Goal: Information Seeking & Learning: Check status

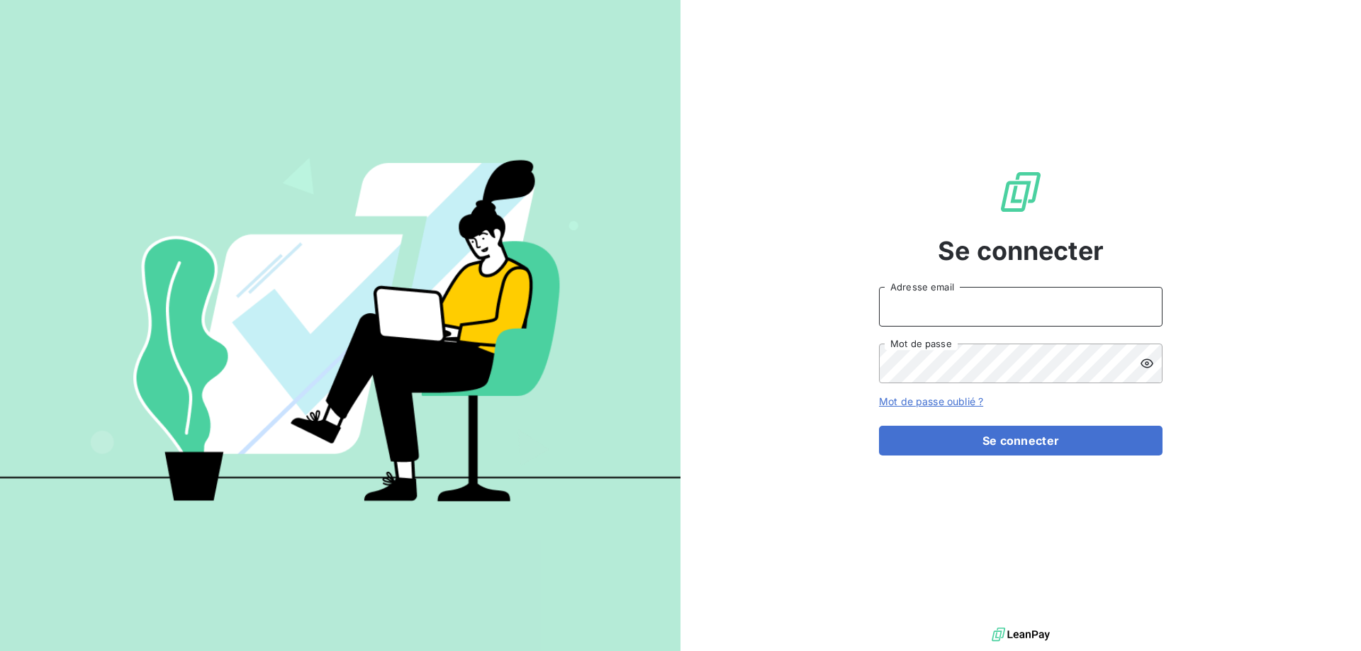
click at [953, 316] on input "Adresse email" at bounding box center [1021, 307] width 284 height 40
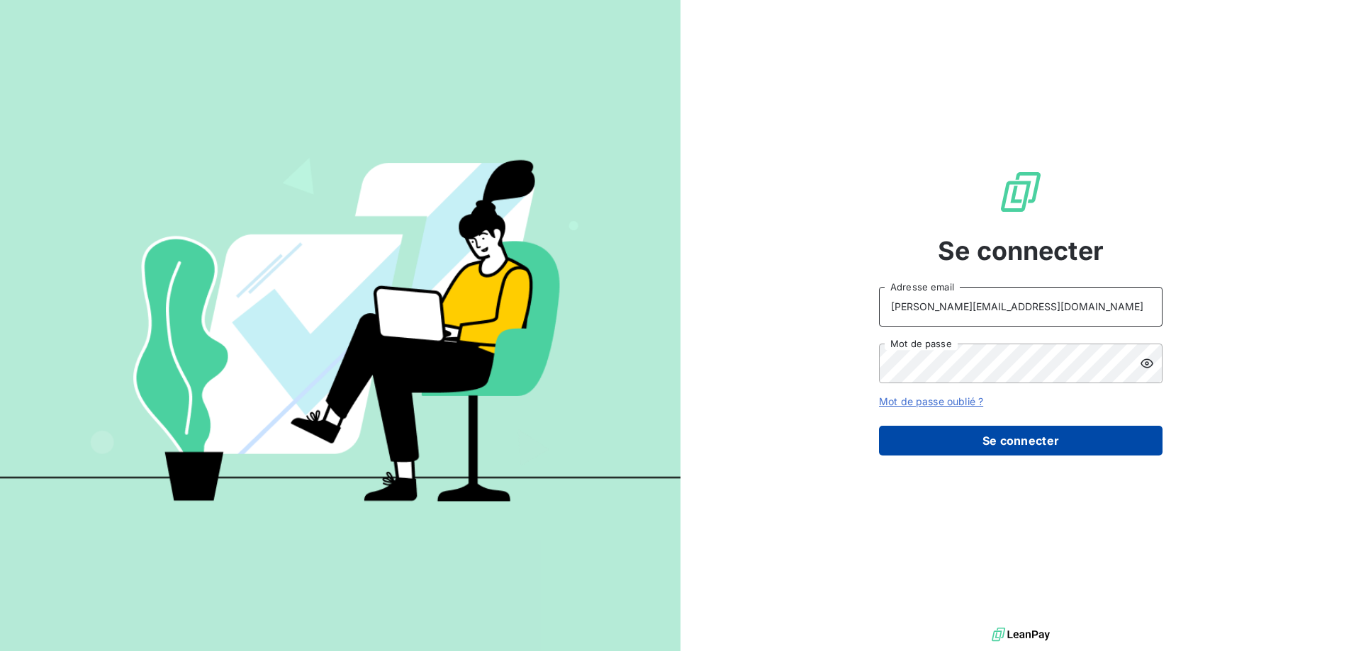
type input "[PERSON_NAME][EMAIL_ADDRESS][DOMAIN_NAME]"
click at [943, 430] on button "Se connecter" at bounding box center [1021, 441] width 284 height 30
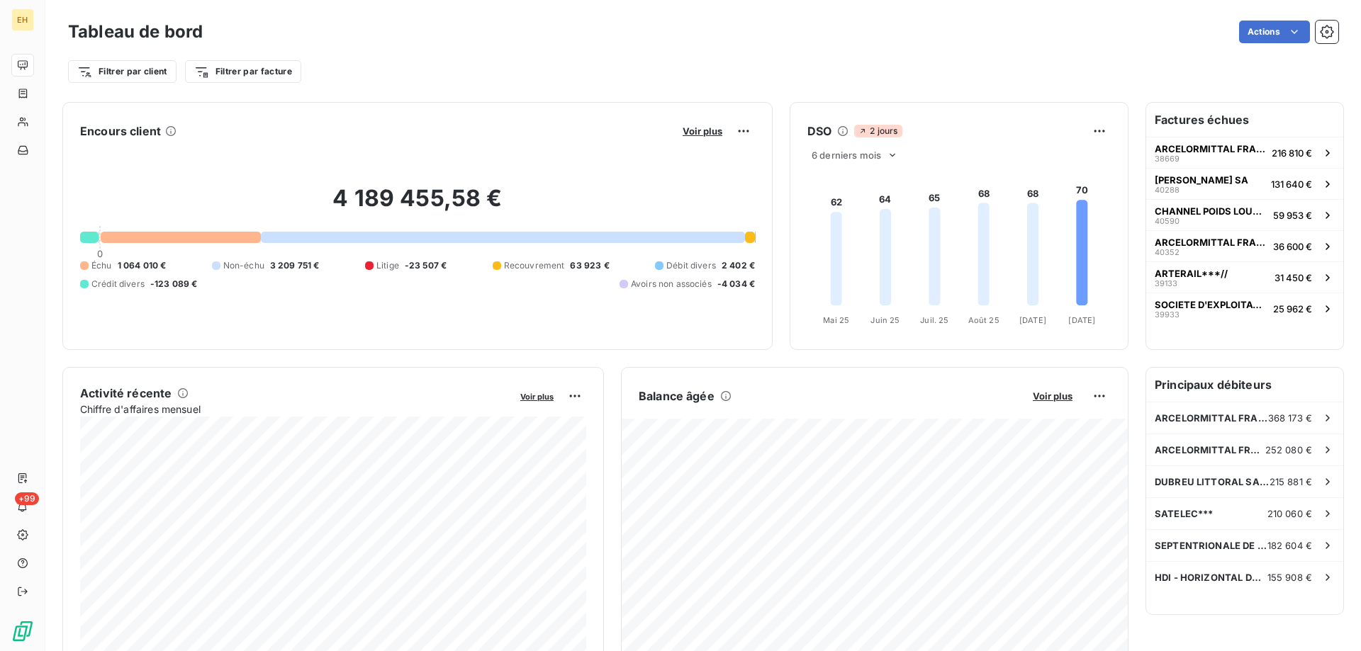
click at [421, 268] on span "-23 507 €" at bounding box center [426, 265] width 42 height 13
click at [391, 267] on span "Litige" at bounding box center [387, 265] width 23 height 13
click at [378, 267] on div "Litige" at bounding box center [382, 265] width 34 height 13
click at [418, 267] on span "-23 507 €" at bounding box center [426, 265] width 42 height 13
click at [430, 267] on span "-23 507 €" at bounding box center [426, 265] width 42 height 13
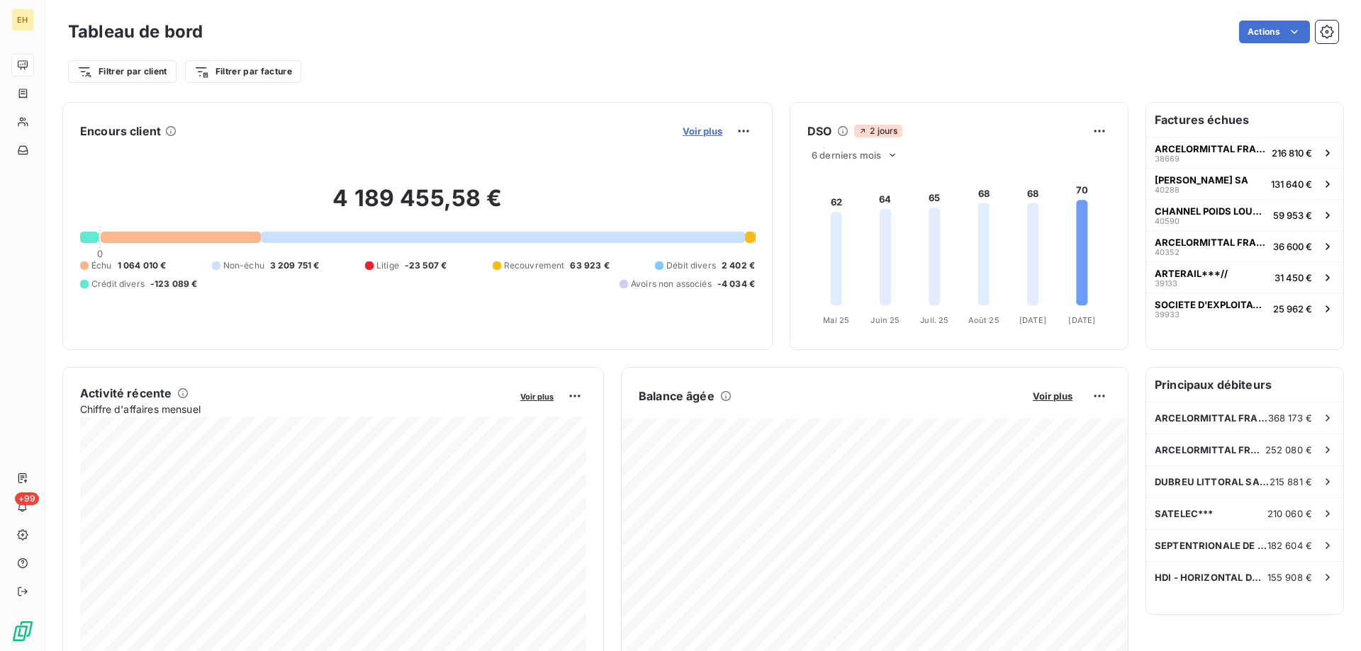
click at [717, 130] on span "Voir plus" at bounding box center [703, 130] width 40 height 11
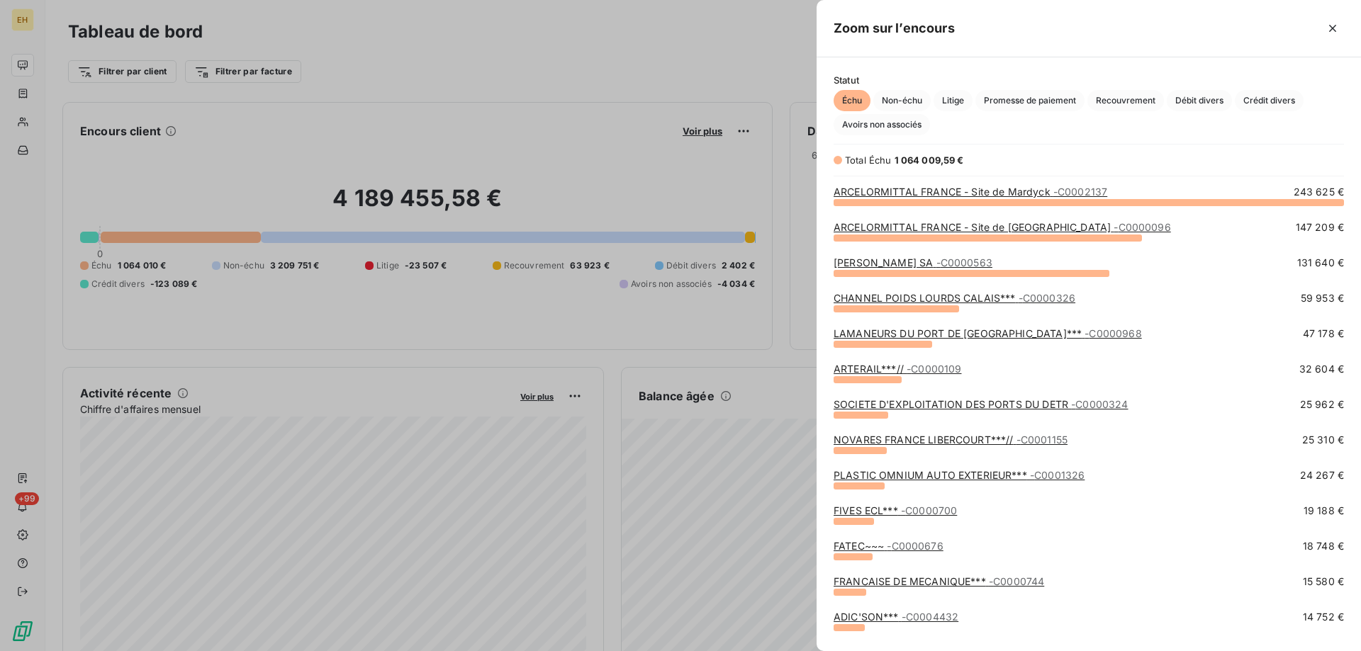
scroll to position [449, 544]
click at [955, 101] on span "Litige" at bounding box center [952, 100] width 39 height 21
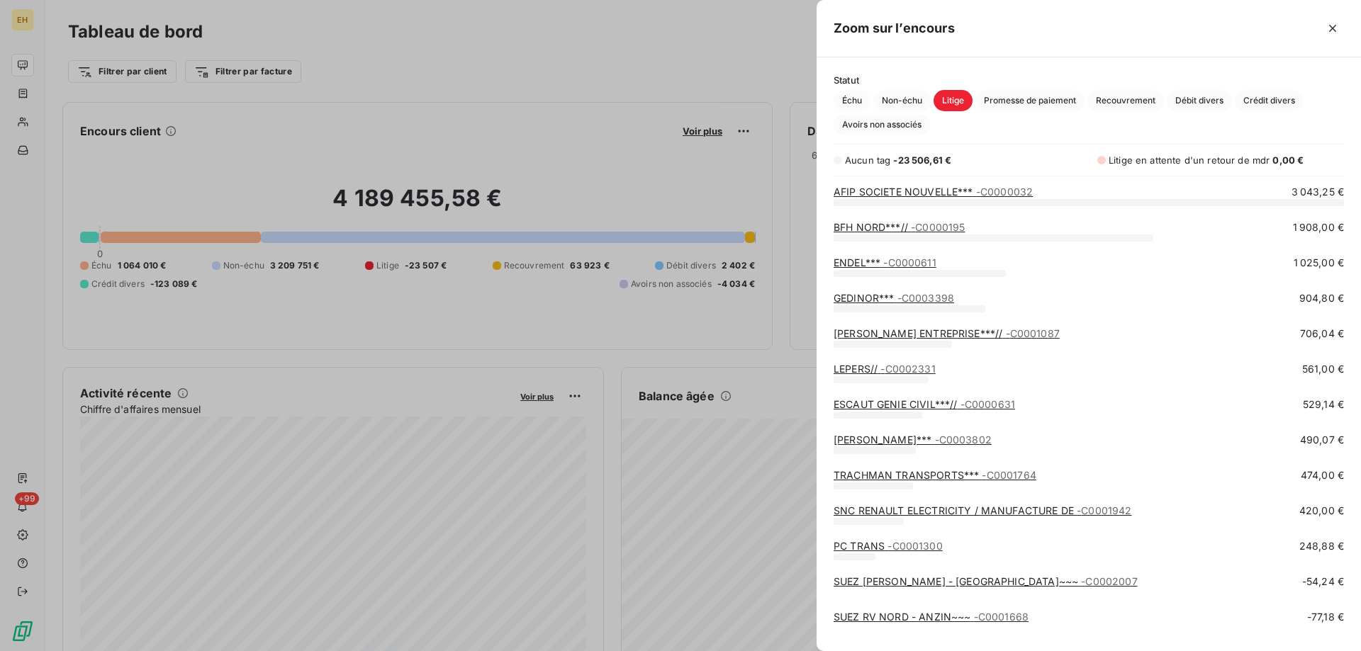
click at [699, 159] on div at bounding box center [680, 325] width 1361 height 651
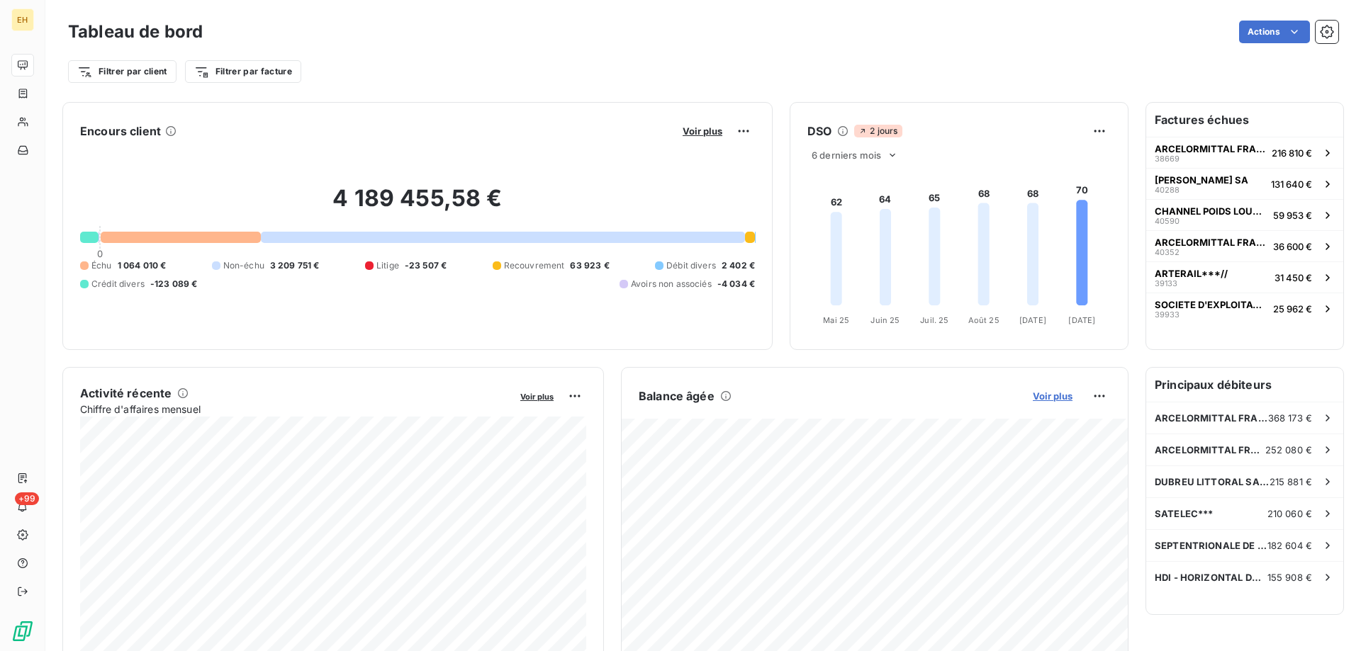
click at [1065, 397] on span "Voir plus" at bounding box center [1053, 396] width 40 height 11
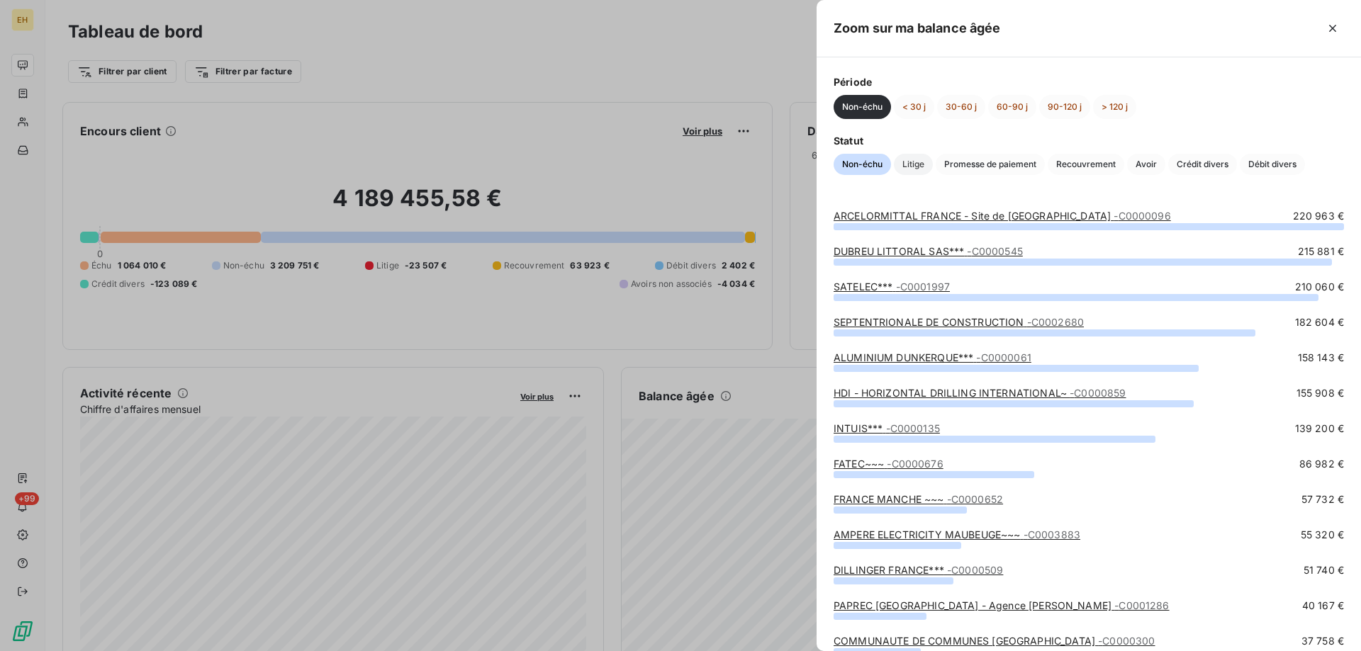
click at [924, 164] on span "Litige" at bounding box center [913, 164] width 39 height 21
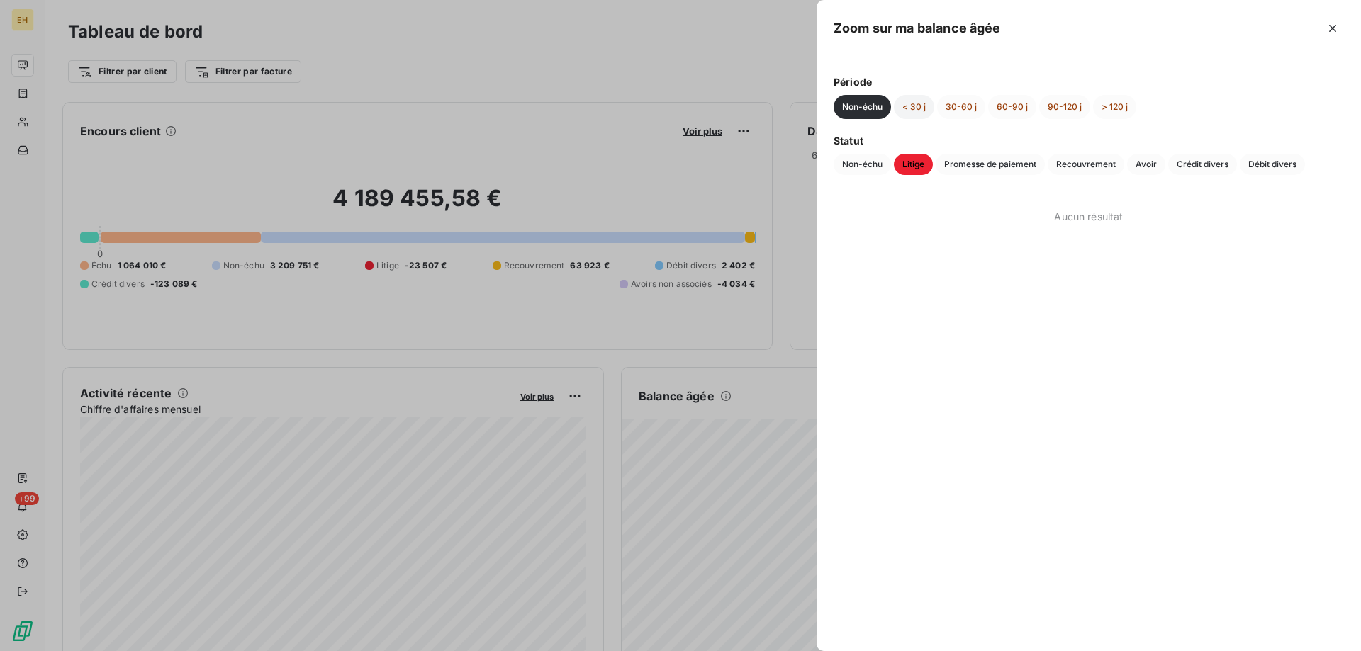
click at [909, 108] on button "< 30 j" at bounding box center [914, 107] width 40 height 24
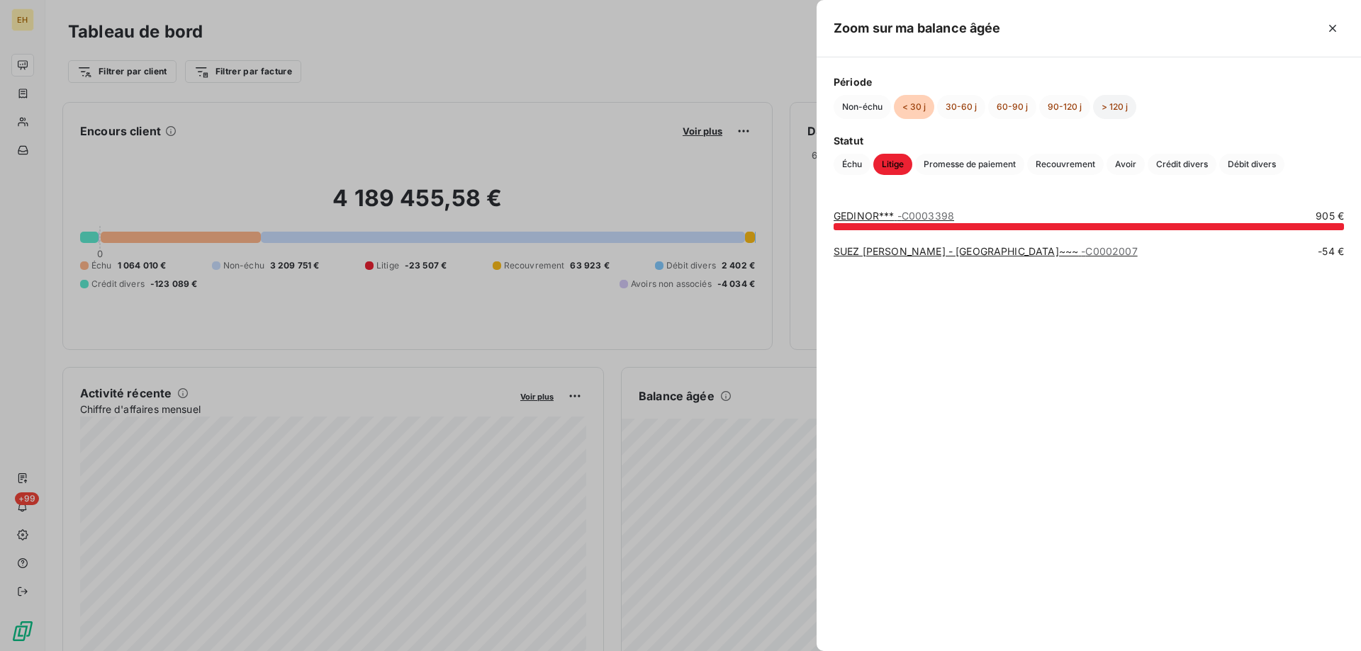
click at [1120, 103] on button "> 120 j" at bounding box center [1114, 107] width 43 height 24
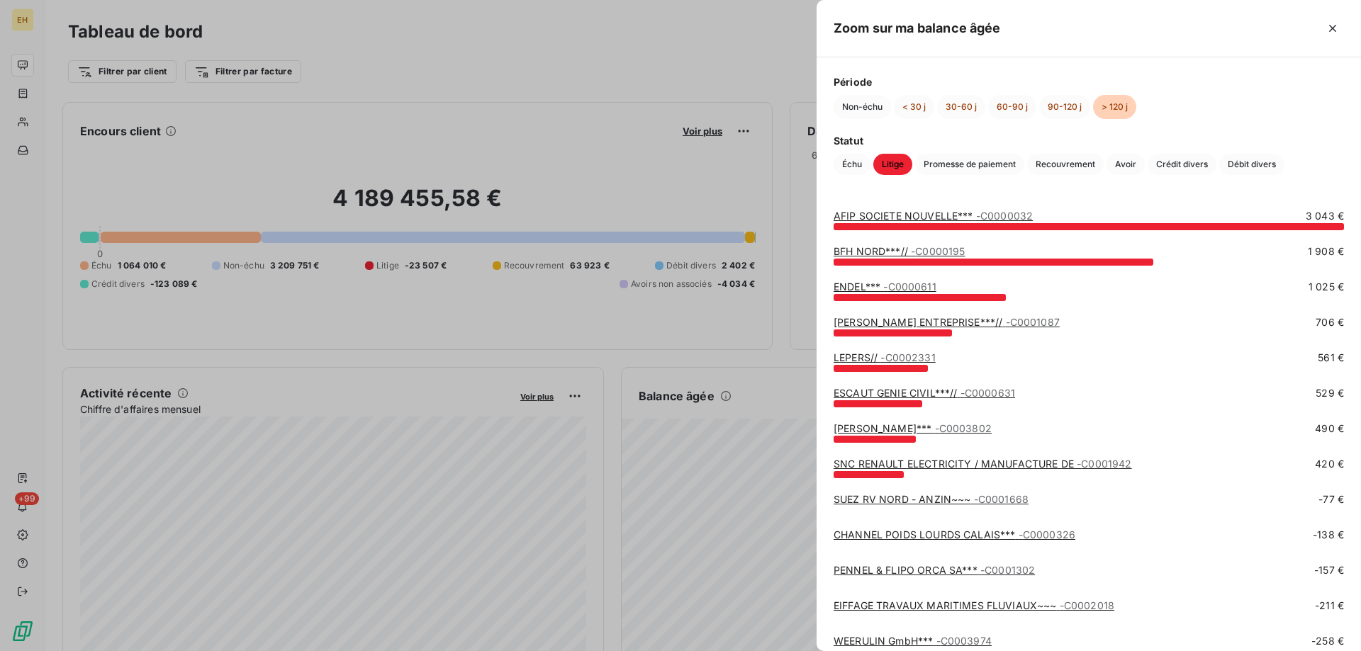
click at [984, 215] on span "- C0000032" at bounding box center [1004, 216] width 57 height 12
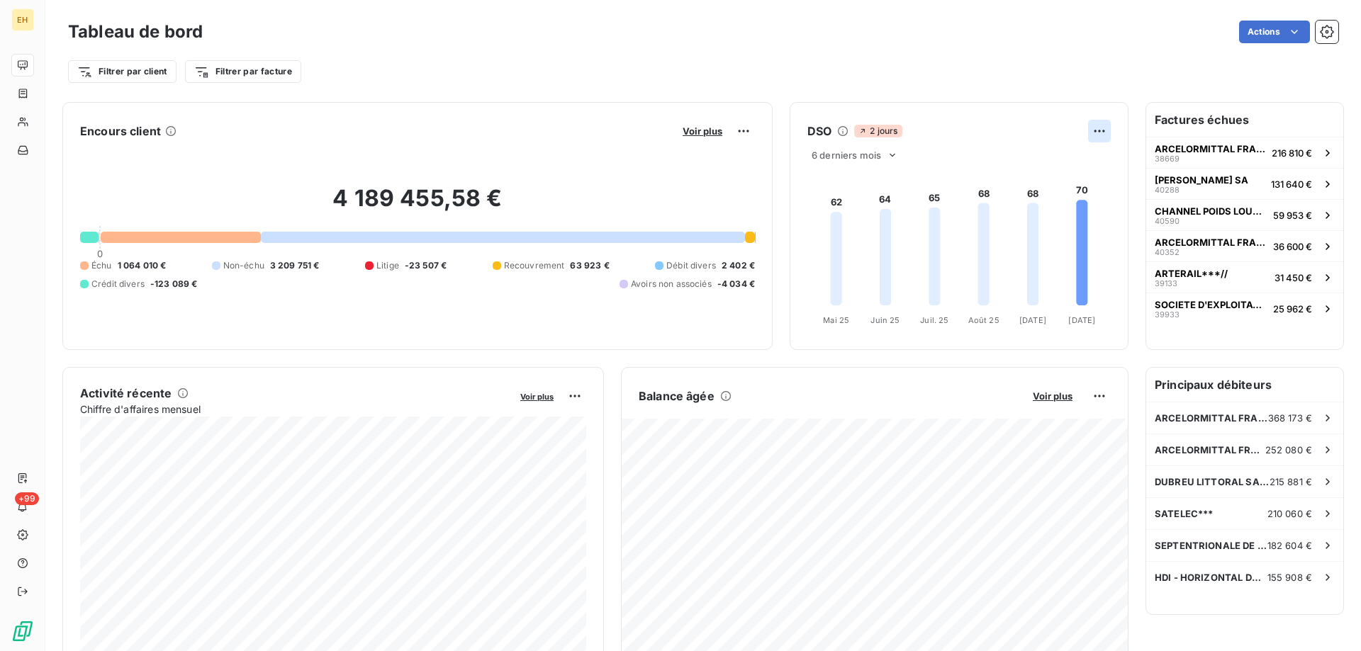
click at [1102, 133] on html "EH +99 Tableau de bord Actions Filtrer par client Filtrer par facture Encours c…" at bounding box center [680, 325] width 1361 height 651
click at [1101, 128] on html "EH +99 Tableau de bord Actions Filtrer par client Filtrer par facture Encours c…" at bounding box center [680, 325] width 1361 height 651
click at [120, 68] on html "EH +99 Tableau de bord Actions Filtrer par client Filtrer par facture Encours c…" at bounding box center [680, 325] width 1361 height 651
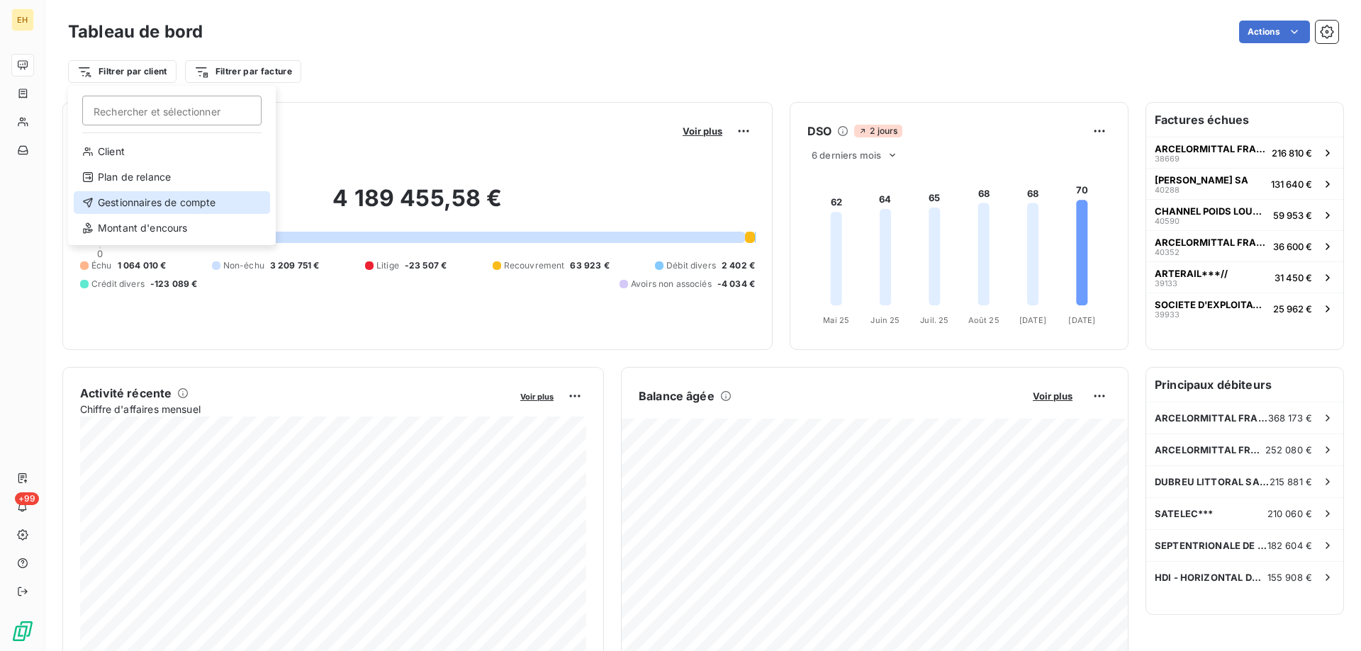
click at [123, 200] on div "Gestionnaires de compte" at bounding box center [172, 202] width 196 height 23
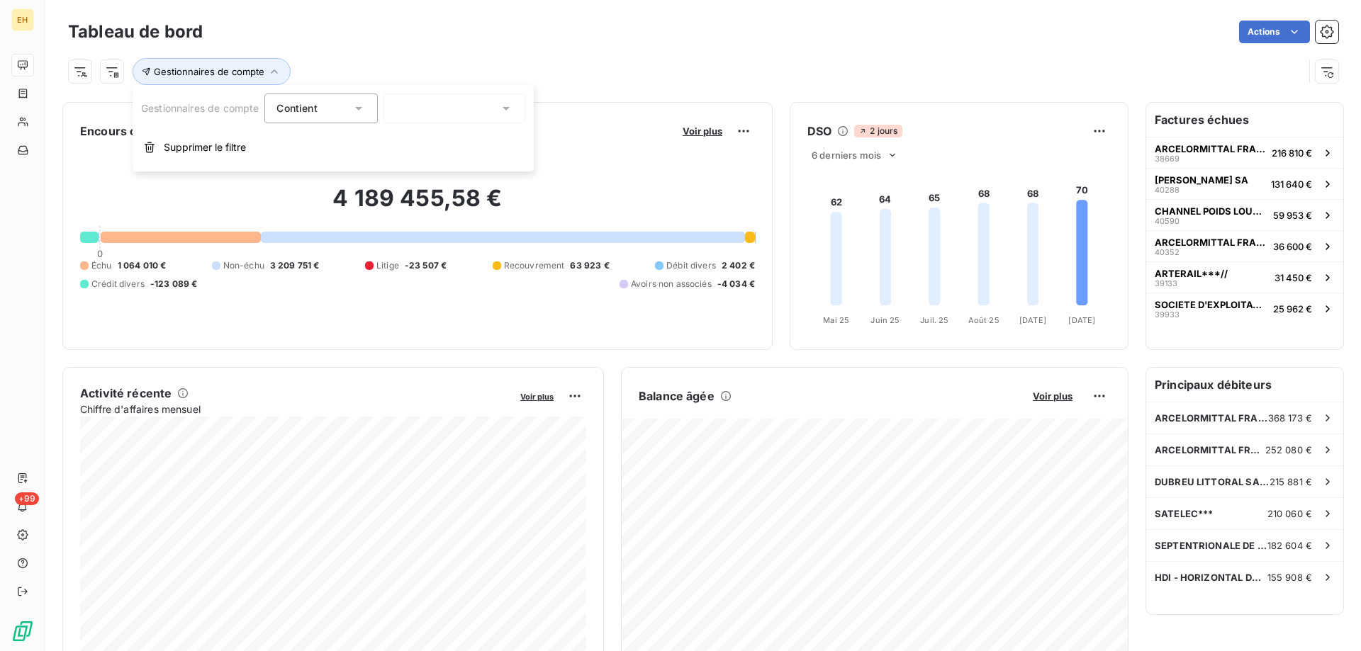
click at [447, 111] on div at bounding box center [454, 109] width 142 height 30
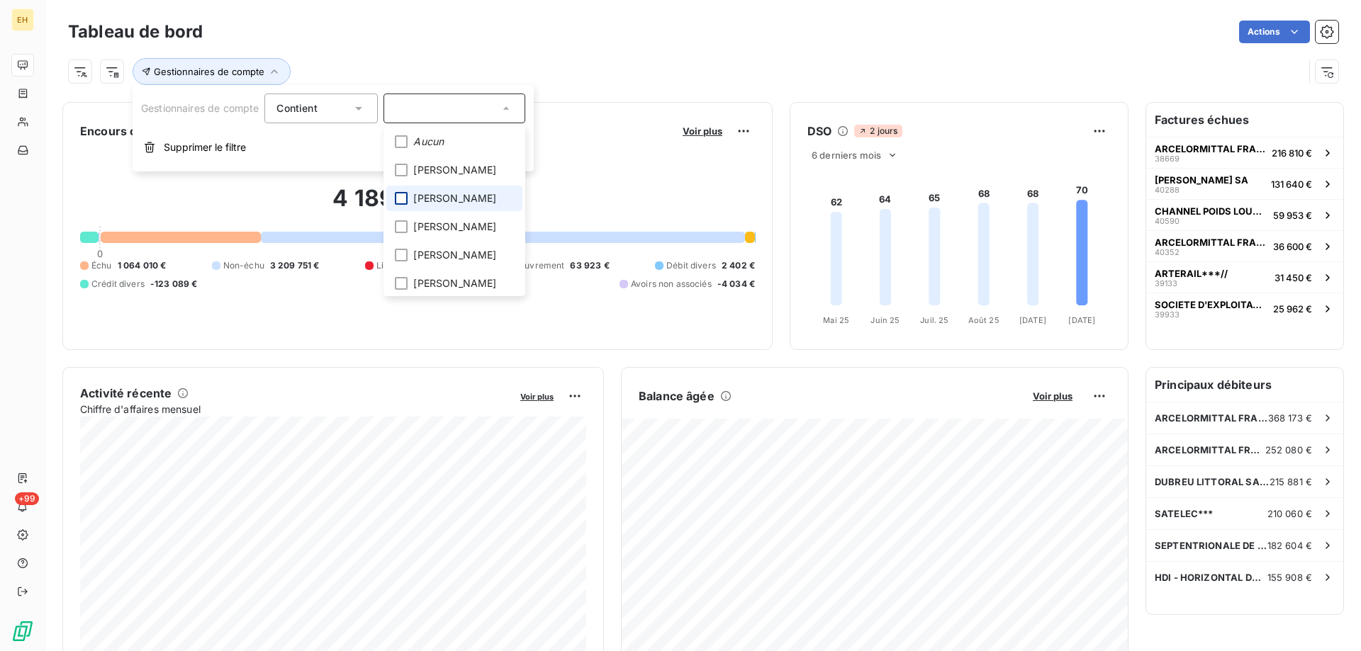
click at [402, 202] on div at bounding box center [401, 198] width 13 height 13
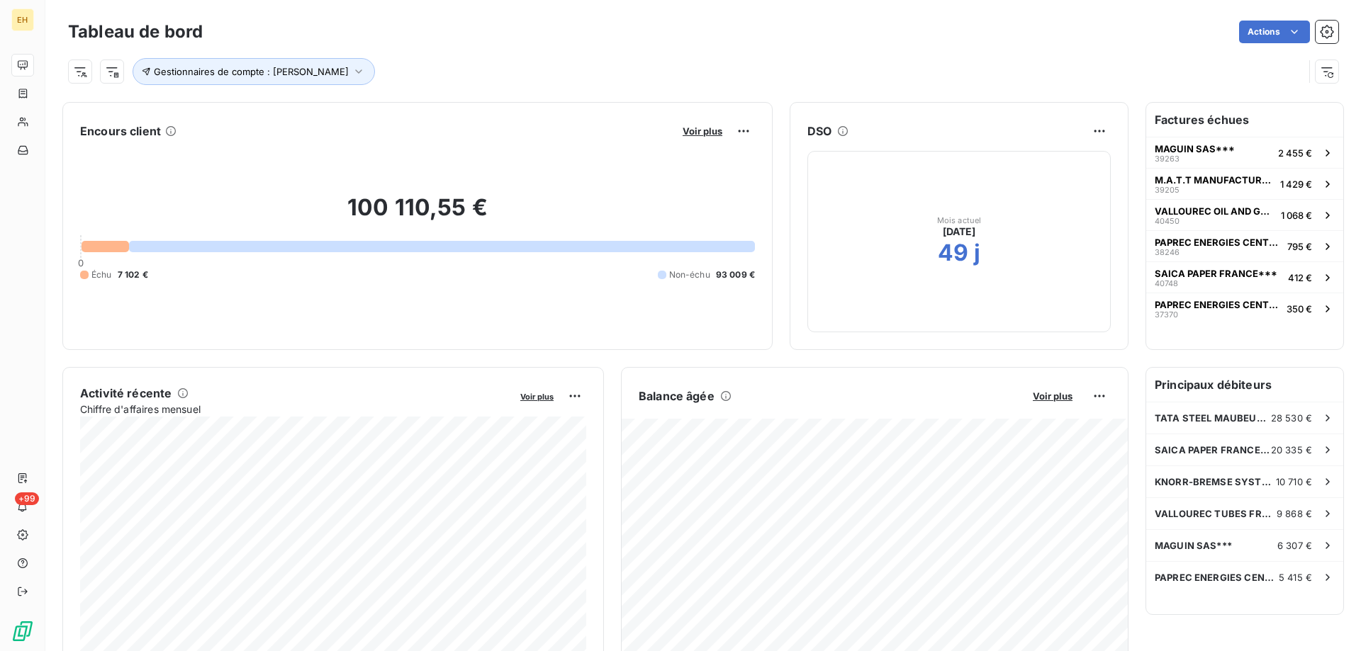
click at [697, 191] on div "100 110,55 € 0 Échu 7 102 € Non-échu 93 009 €" at bounding box center [417, 237] width 675 height 190
click at [349, 66] on span "Gestionnaires de compte : [PERSON_NAME]" at bounding box center [251, 71] width 195 height 11
click at [513, 110] on icon at bounding box center [506, 108] width 14 height 14
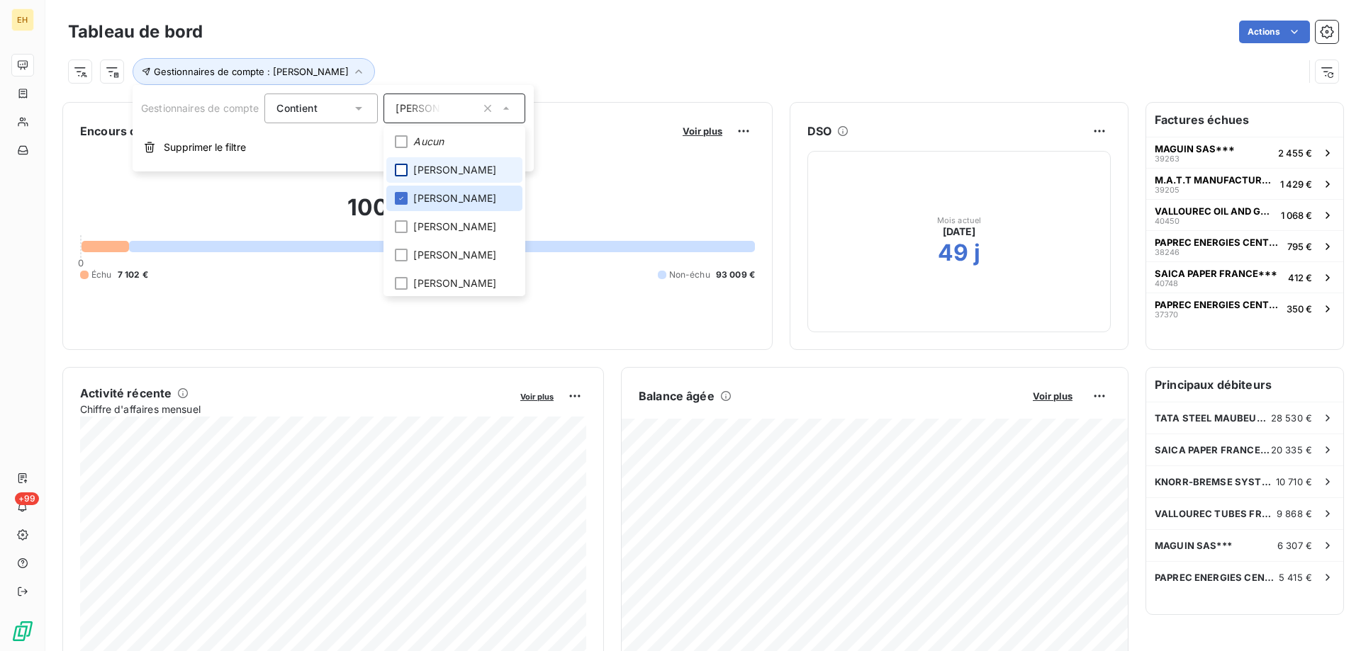
click at [408, 173] on div at bounding box center [401, 170] width 13 height 13
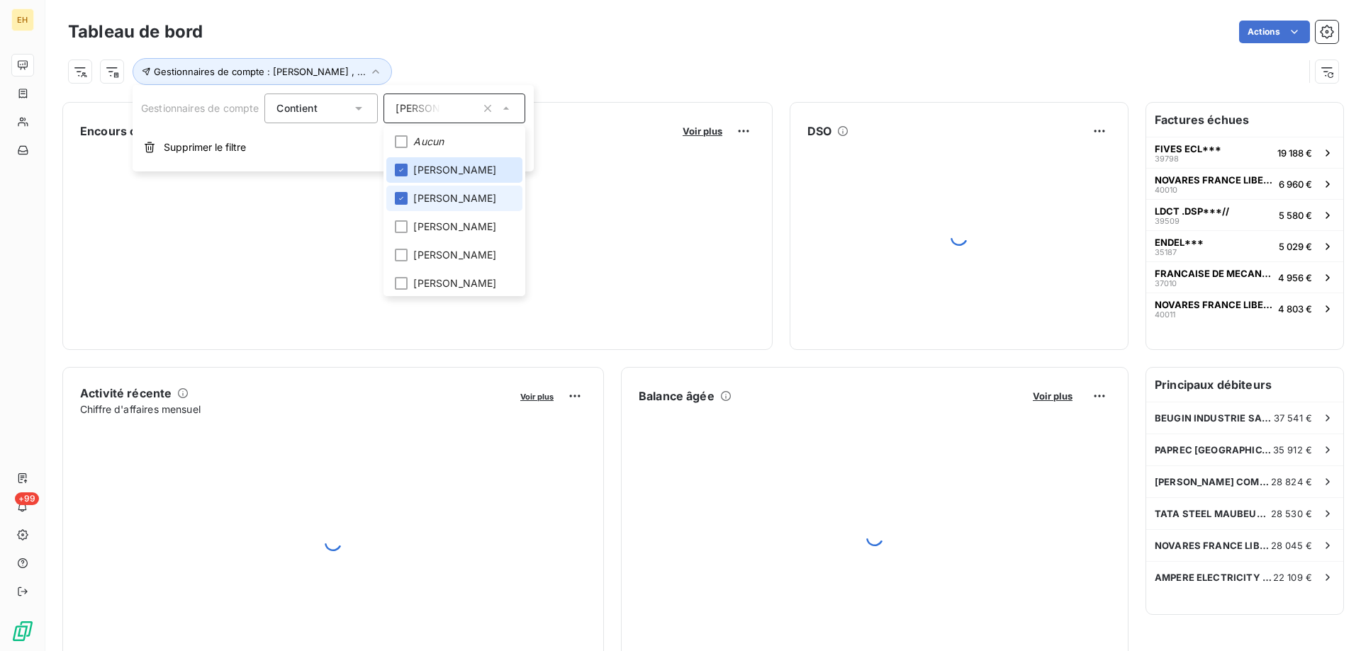
click at [407, 198] on li "[PERSON_NAME]" at bounding box center [454, 199] width 136 height 26
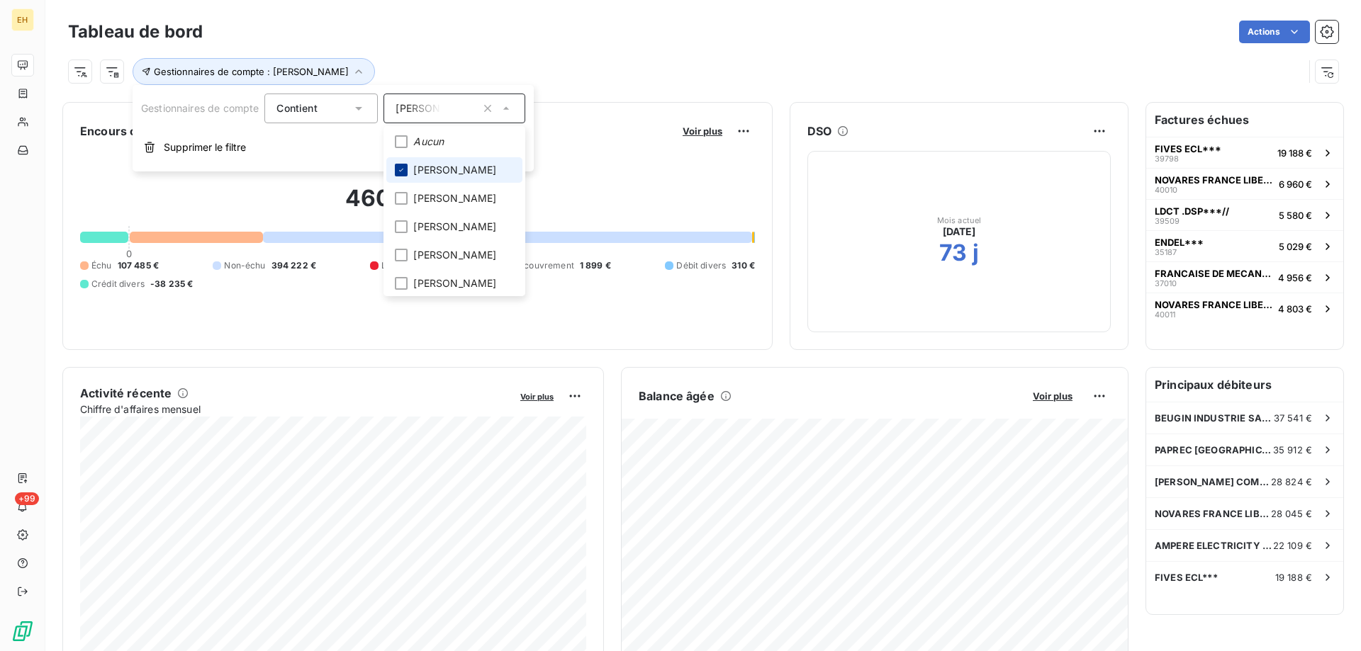
click at [408, 171] on div at bounding box center [401, 170] width 13 height 13
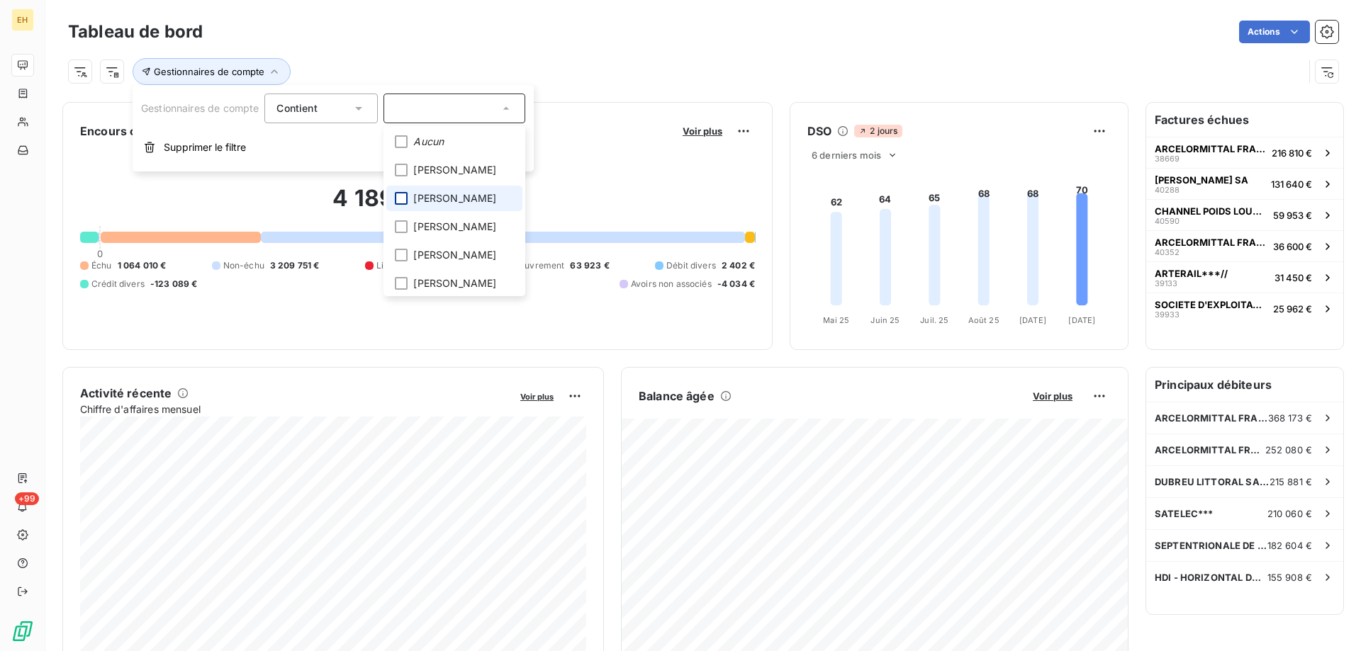
click at [403, 204] on div at bounding box center [401, 198] width 13 height 13
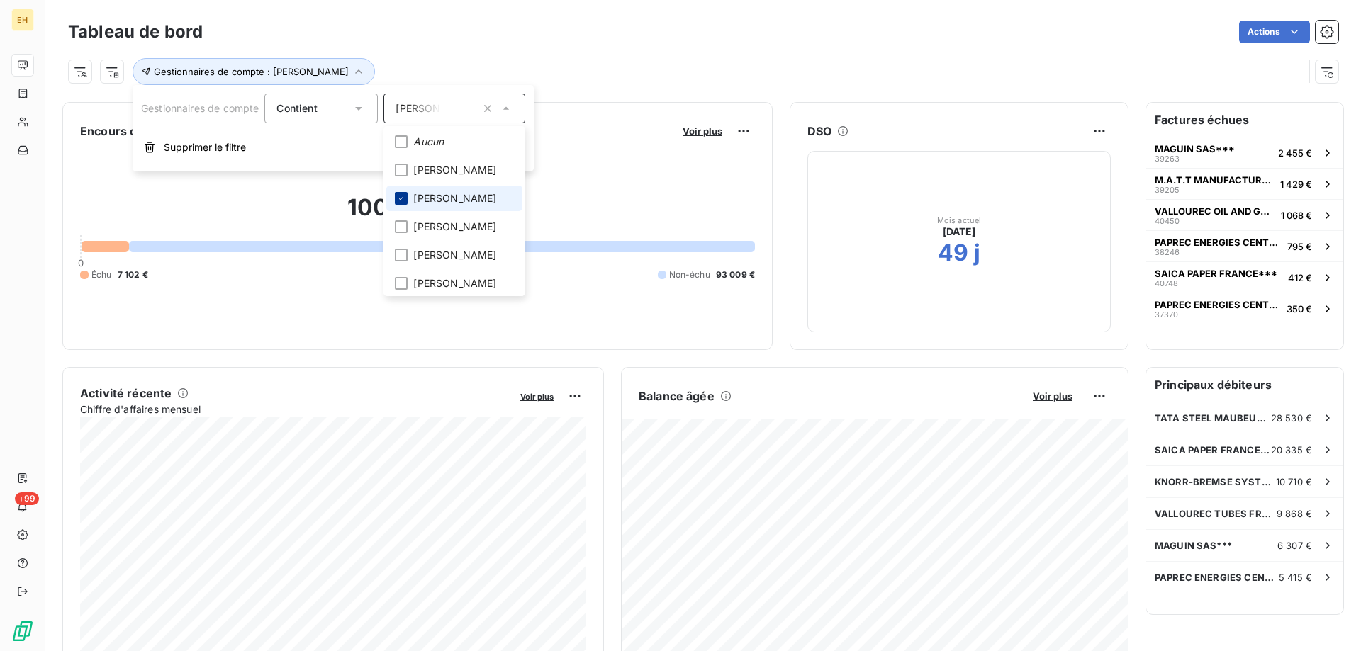
click at [403, 203] on icon at bounding box center [401, 198] width 9 height 9
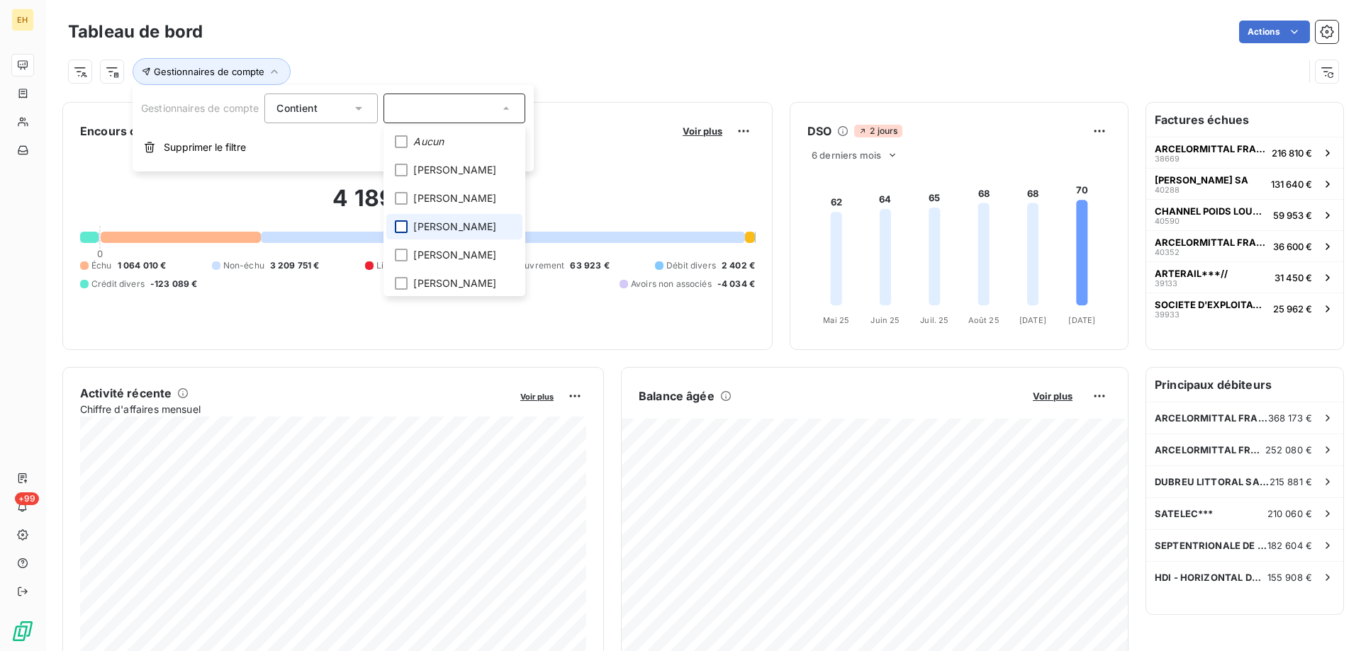
click at [402, 233] on div at bounding box center [401, 226] width 13 height 13
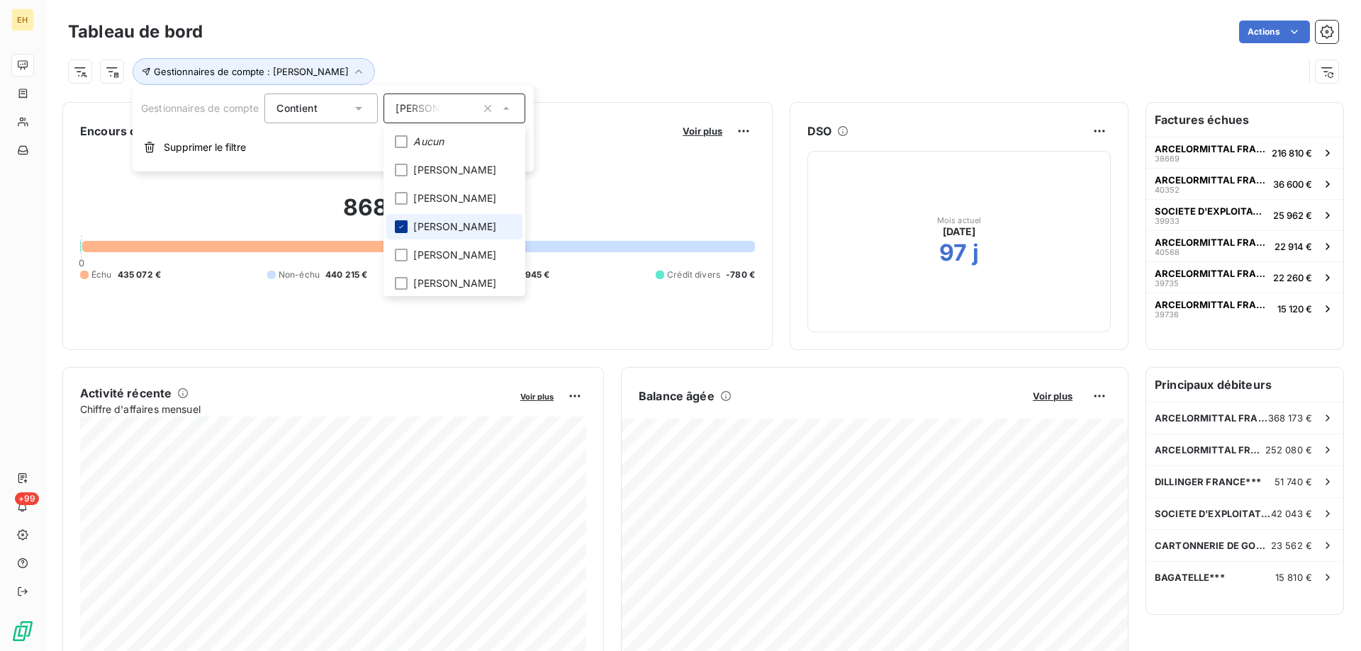
click at [403, 228] on icon at bounding box center [402, 226] width 4 height 3
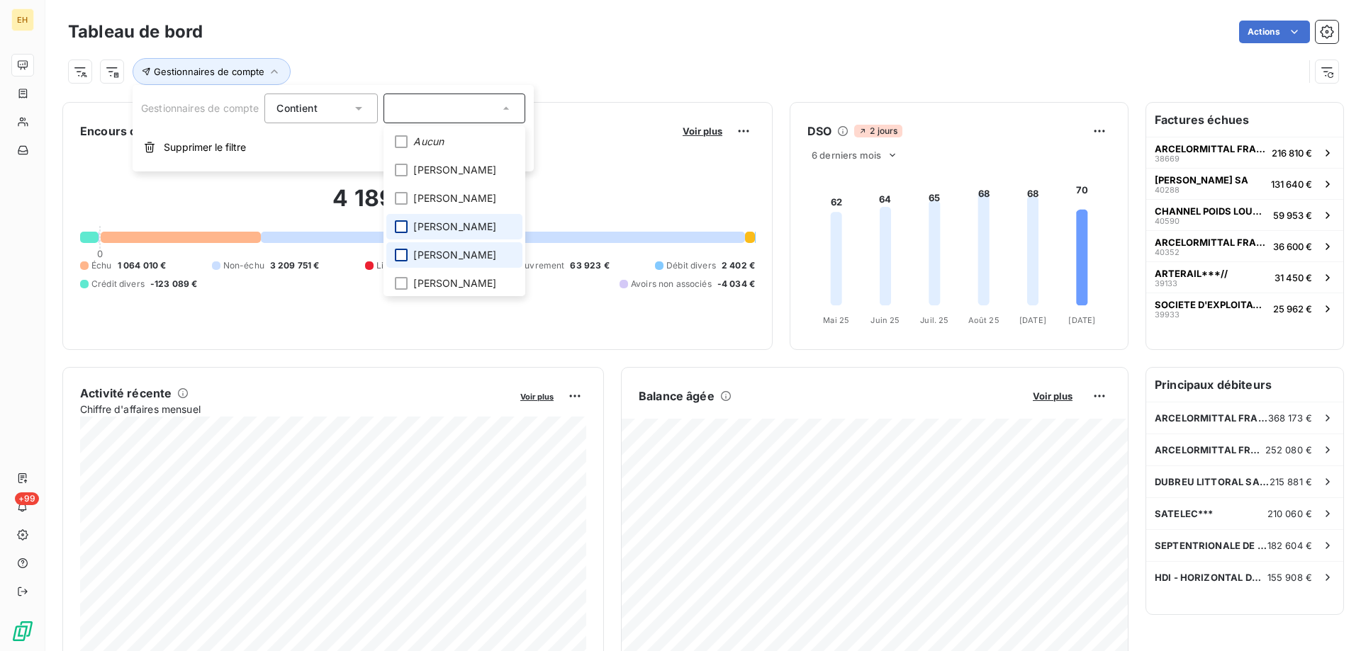
click at [404, 262] on div at bounding box center [401, 255] width 13 height 13
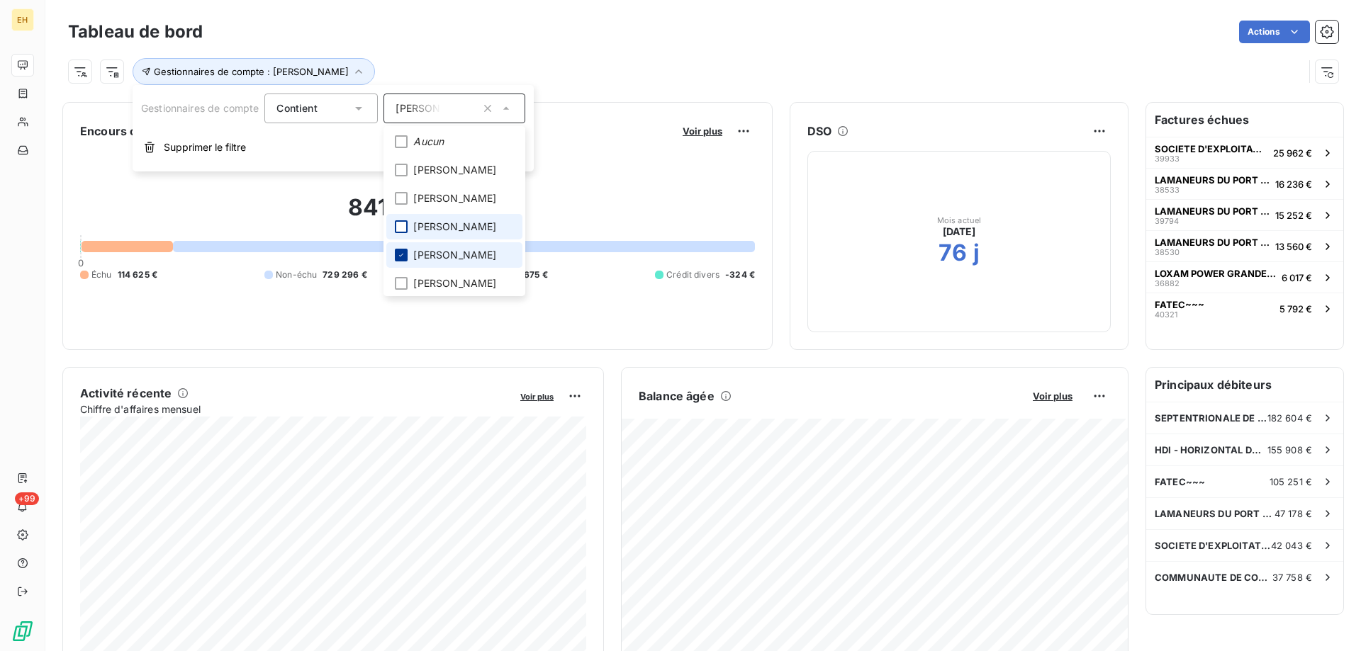
click at [404, 257] on icon at bounding box center [402, 255] width 4 height 3
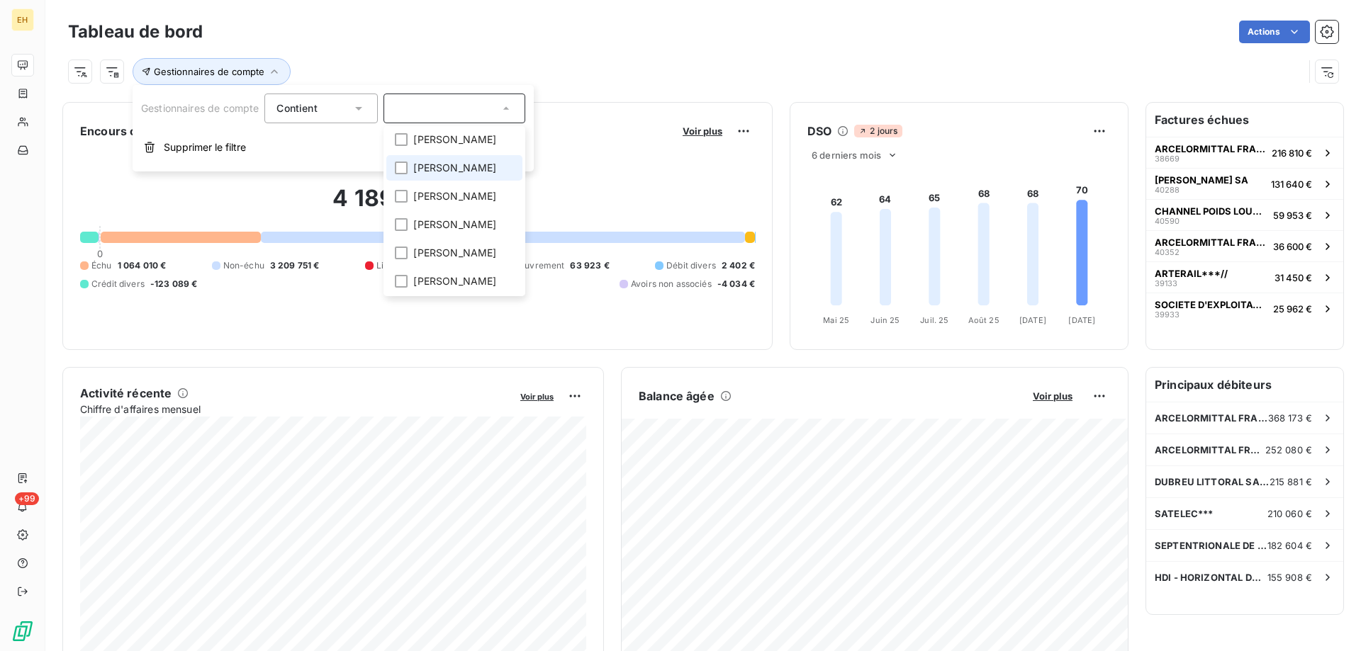
scroll to position [136, 0]
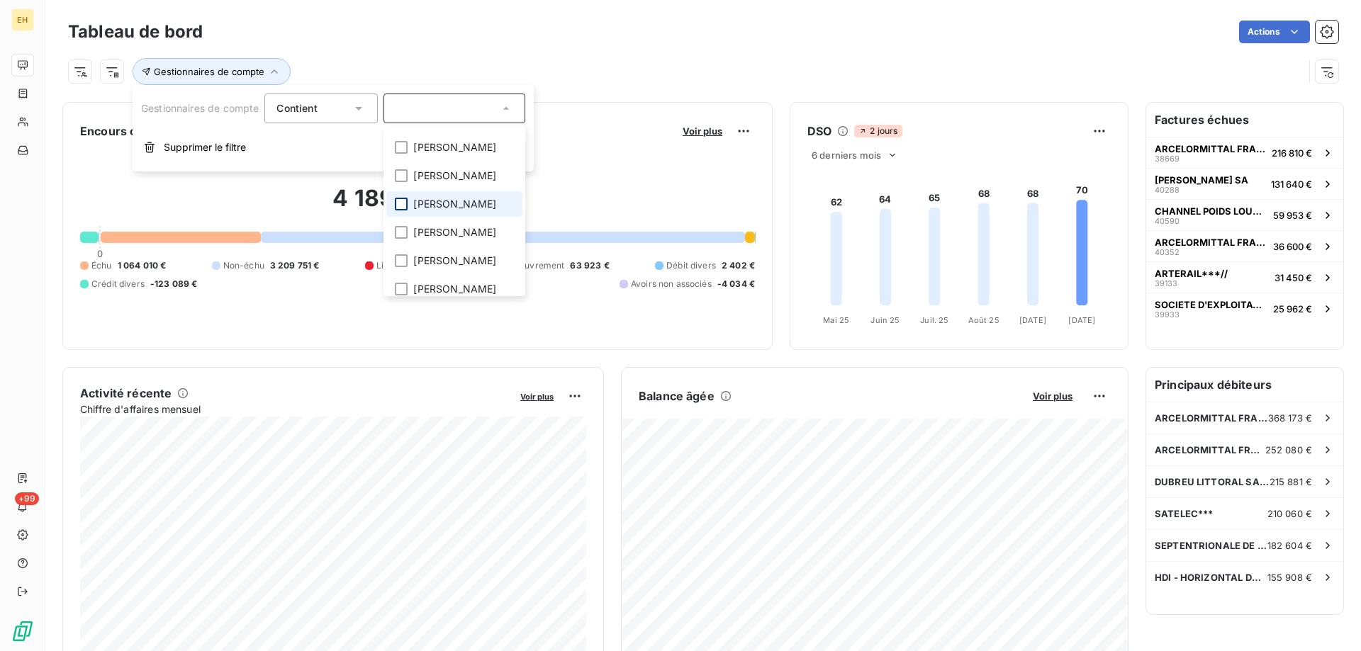
click at [400, 211] on div at bounding box center [401, 204] width 13 height 13
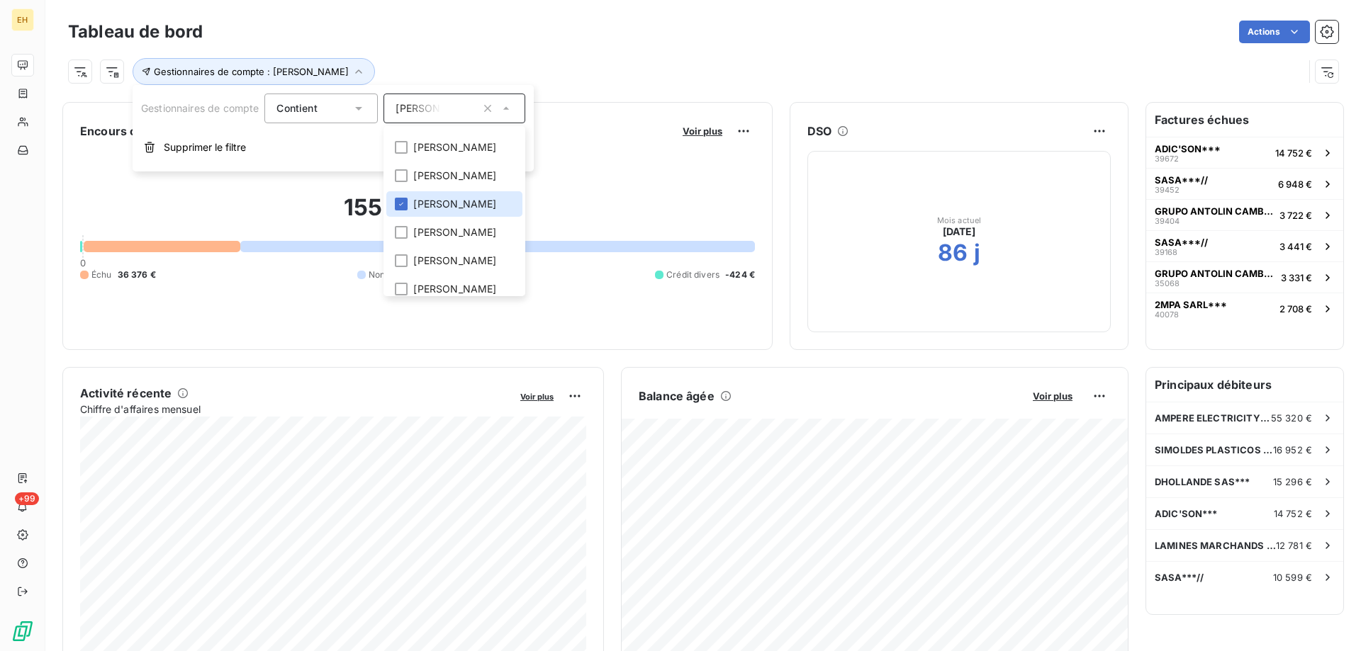
click at [633, 125] on div "Encours client Voir plus" at bounding box center [417, 131] width 675 height 23
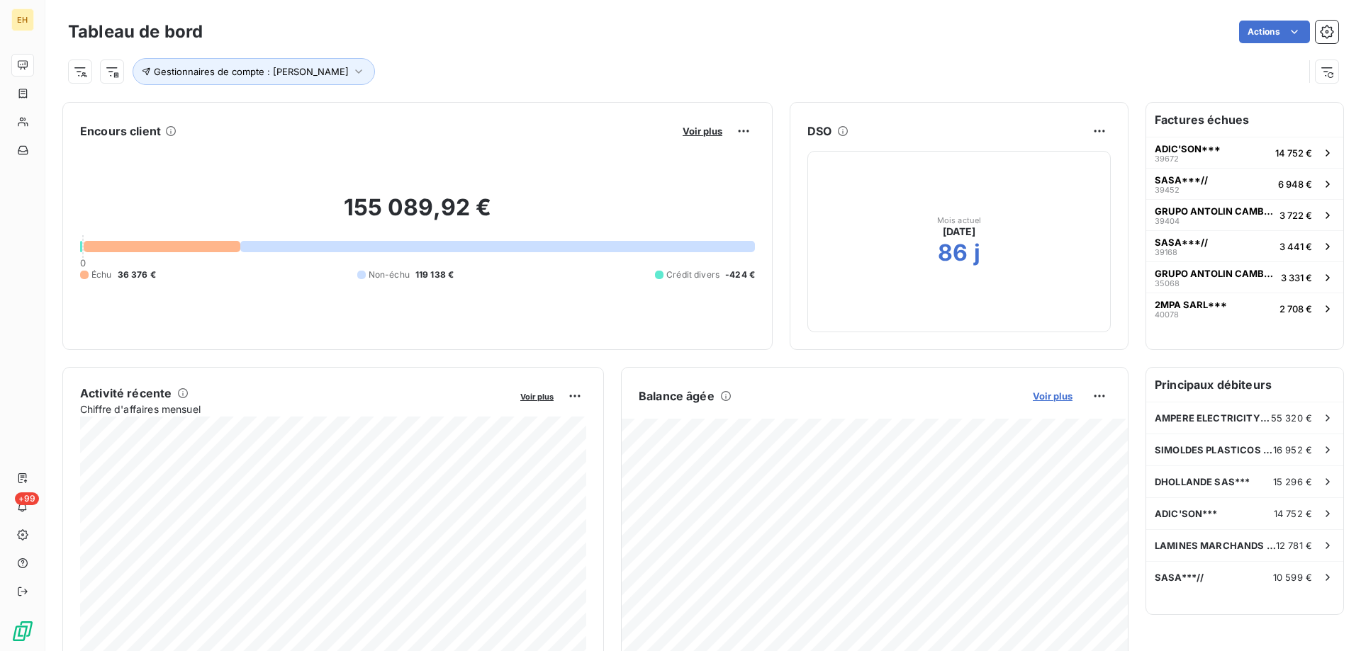
click at [1053, 393] on span "Voir plus" at bounding box center [1053, 396] width 40 height 11
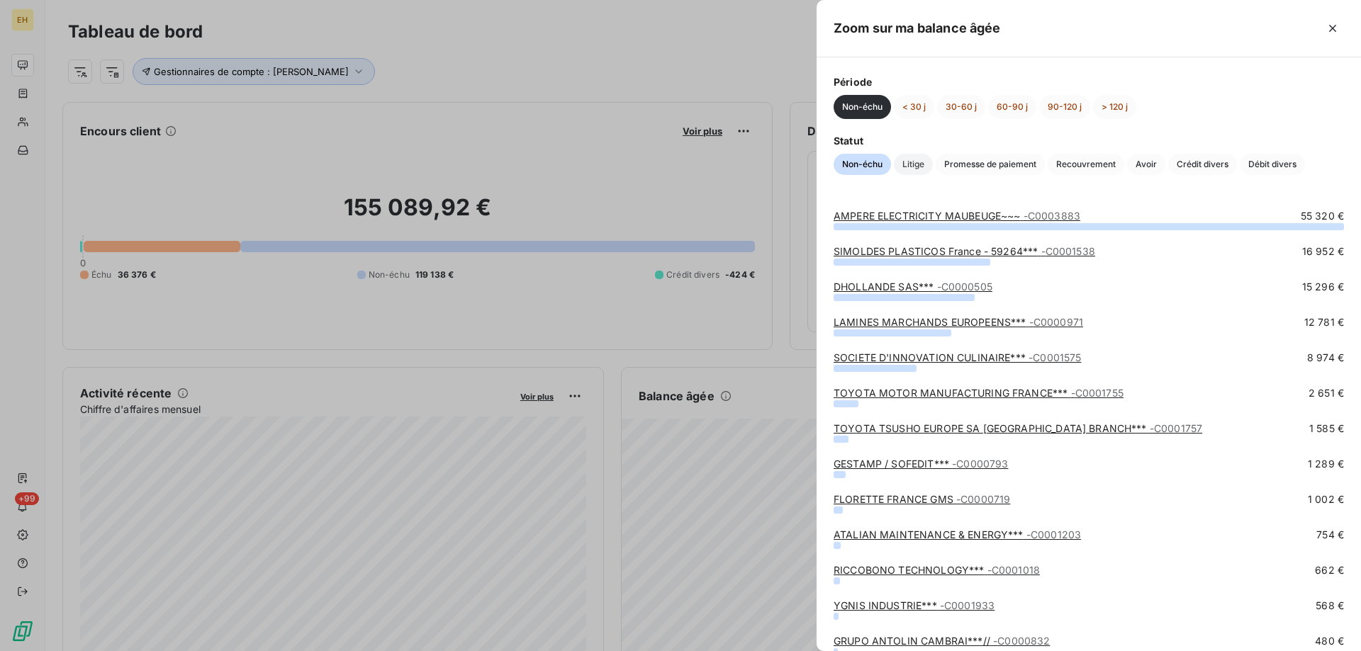
click at [914, 171] on span "Litige" at bounding box center [913, 164] width 39 height 21
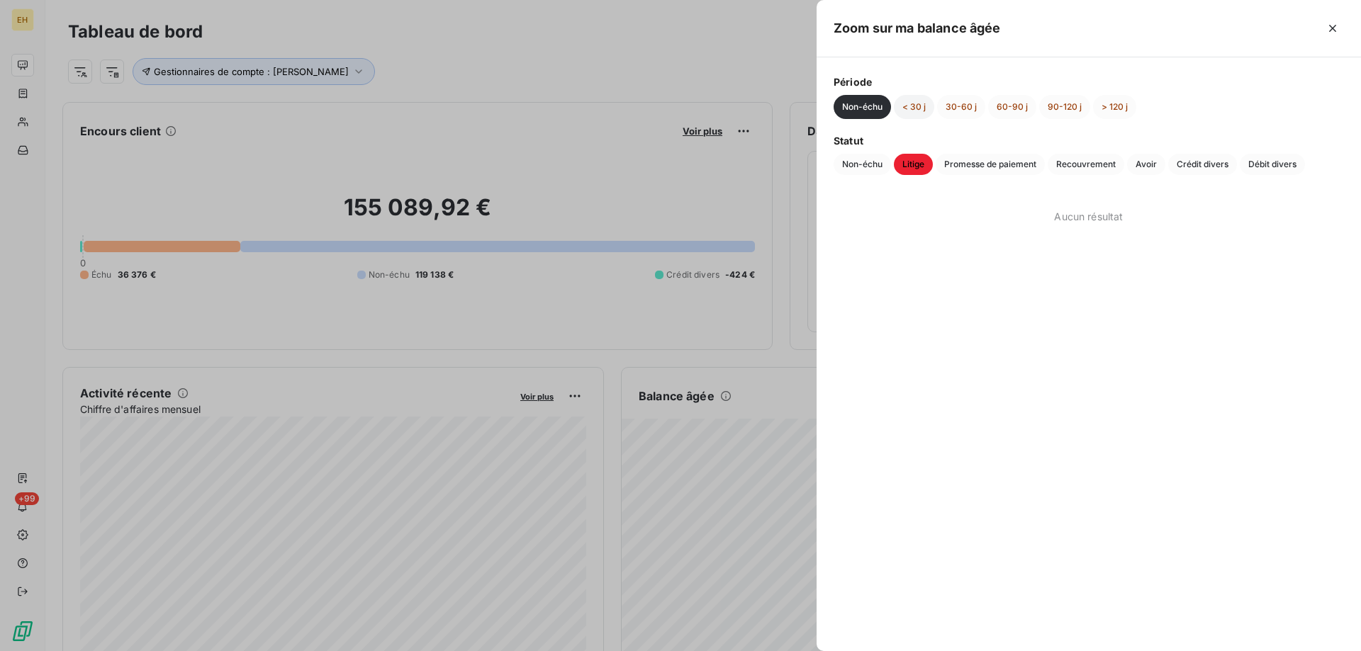
click at [923, 101] on button "< 30 j" at bounding box center [914, 107] width 40 height 24
click at [956, 108] on button "30-60 j" at bounding box center [961, 107] width 48 height 24
click at [1007, 107] on button "60-90 j" at bounding box center [1012, 107] width 48 height 24
click at [1051, 107] on button "90-120 j" at bounding box center [1064, 107] width 51 height 24
click at [1118, 111] on button "> 120 j" at bounding box center [1114, 107] width 43 height 24
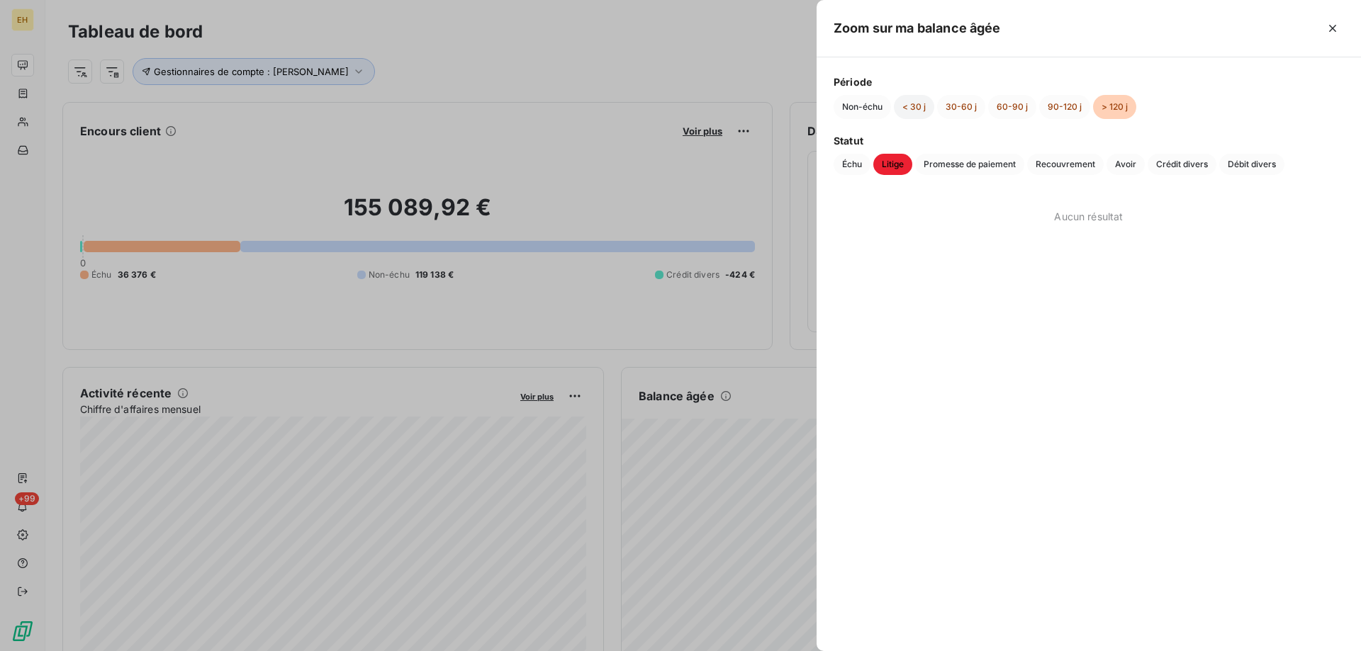
click at [921, 106] on button "< 30 j" at bounding box center [914, 107] width 40 height 24
click at [850, 166] on span "Échu" at bounding box center [852, 164] width 37 height 21
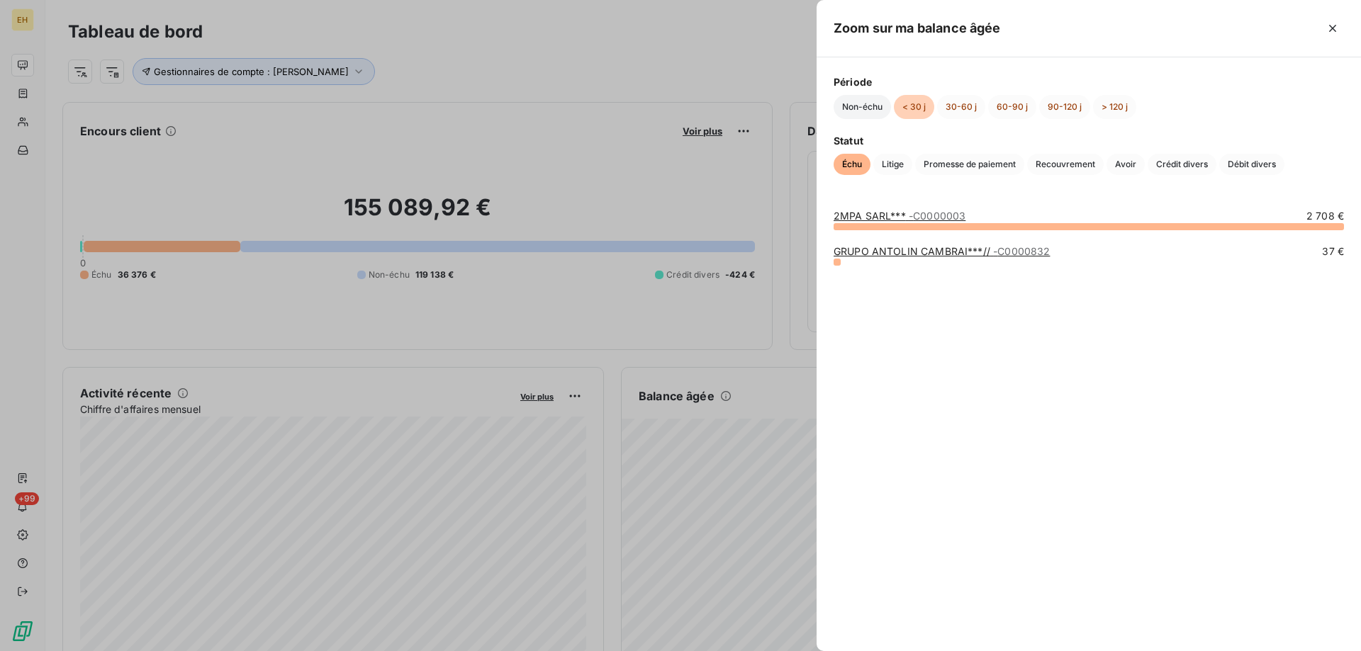
click at [862, 107] on button "Non-échu" at bounding box center [862, 107] width 57 height 24
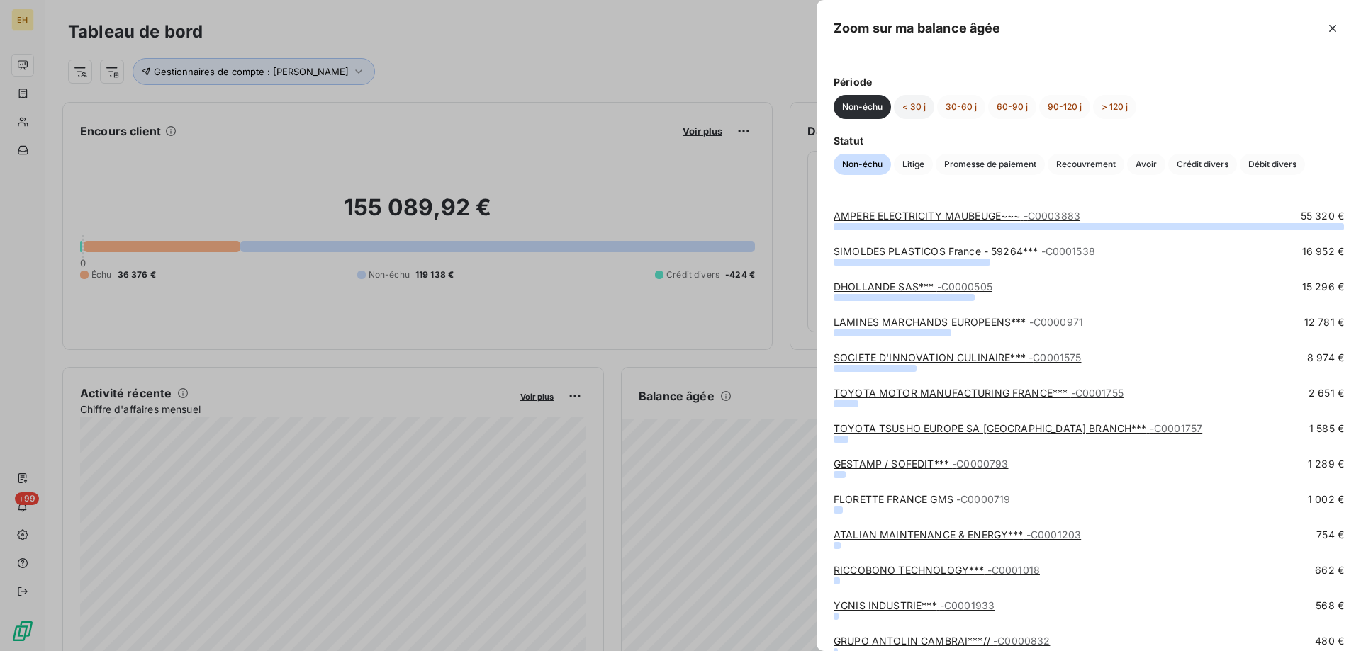
click at [915, 107] on button "< 30 j" at bounding box center [914, 107] width 40 height 24
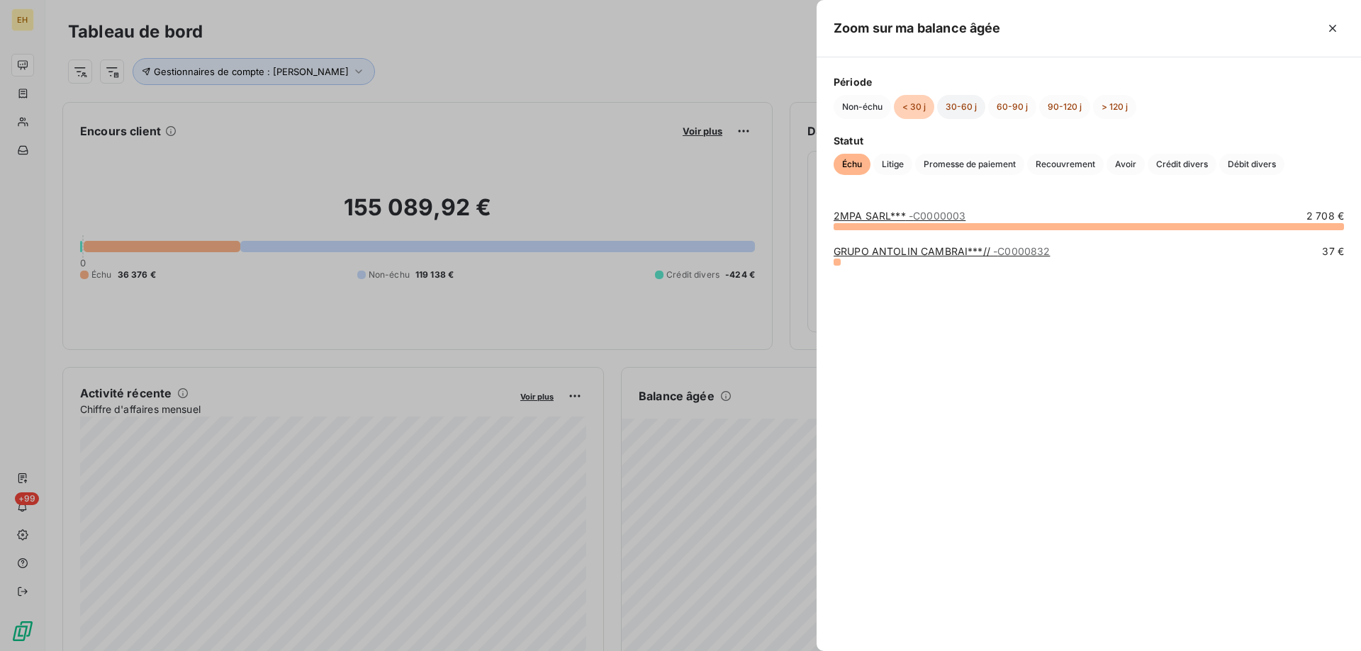
click at [960, 110] on button "30-60 j" at bounding box center [961, 107] width 48 height 24
click at [1012, 111] on button "60-90 j" at bounding box center [1012, 107] width 48 height 24
click at [858, 164] on span "Échu" at bounding box center [852, 164] width 37 height 21
click at [913, 111] on button "< 30 j" at bounding box center [914, 107] width 40 height 24
click at [955, 109] on button "30-60 j" at bounding box center [961, 107] width 48 height 24
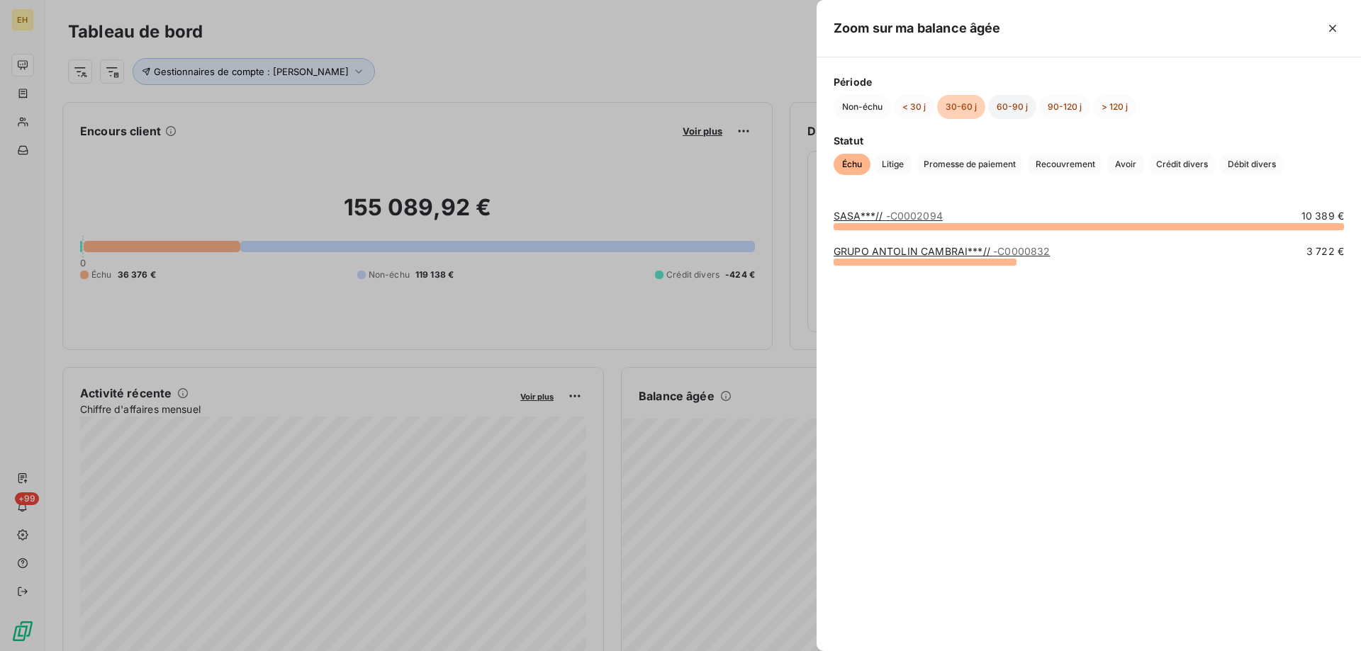
click at [1021, 106] on button "60-90 j" at bounding box center [1012, 107] width 48 height 24
click at [1078, 107] on button "90-120 j" at bounding box center [1064, 107] width 51 height 24
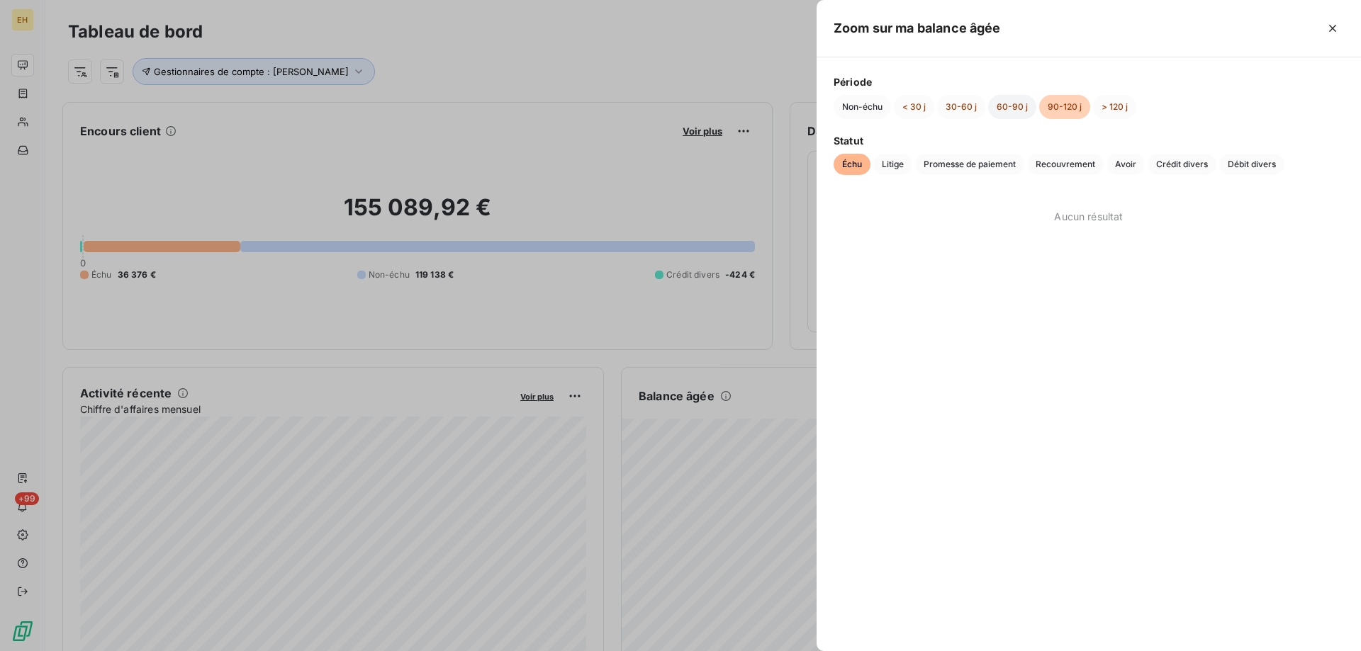
click at [1001, 111] on button "60-90 j" at bounding box center [1012, 107] width 48 height 24
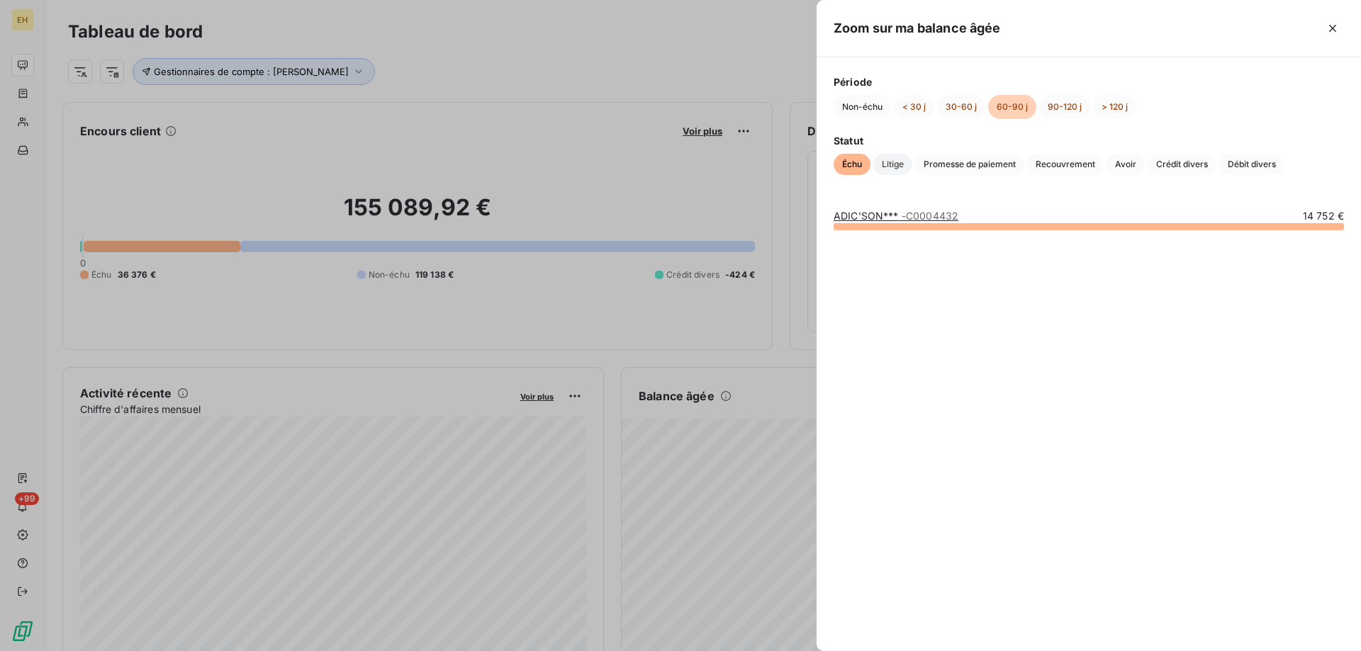
click at [890, 164] on span "Litige" at bounding box center [892, 164] width 39 height 21
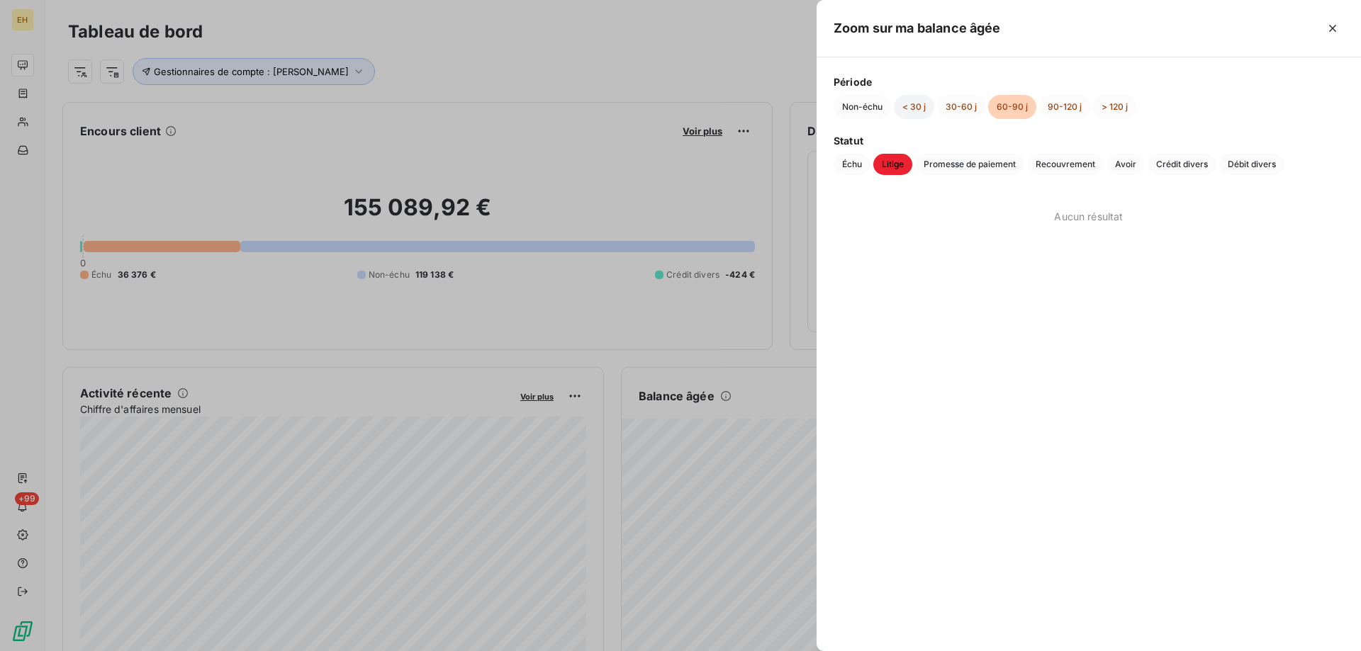
click at [916, 104] on button "< 30 j" at bounding box center [914, 107] width 40 height 24
click at [959, 108] on button "30-60 j" at bounding box center [961, 107] width 48 height 24
click at [1002, 111] on button "60-90 j" at bounding box center [1012, 107] width 48 height 24
click at [1054, 112] on button "90-120 j" at bounding box center [1064, 107] width 51 height 24
click at [1117, 106] on button "> 120 j" at bounding box center [1114, 107] width 43 height 24
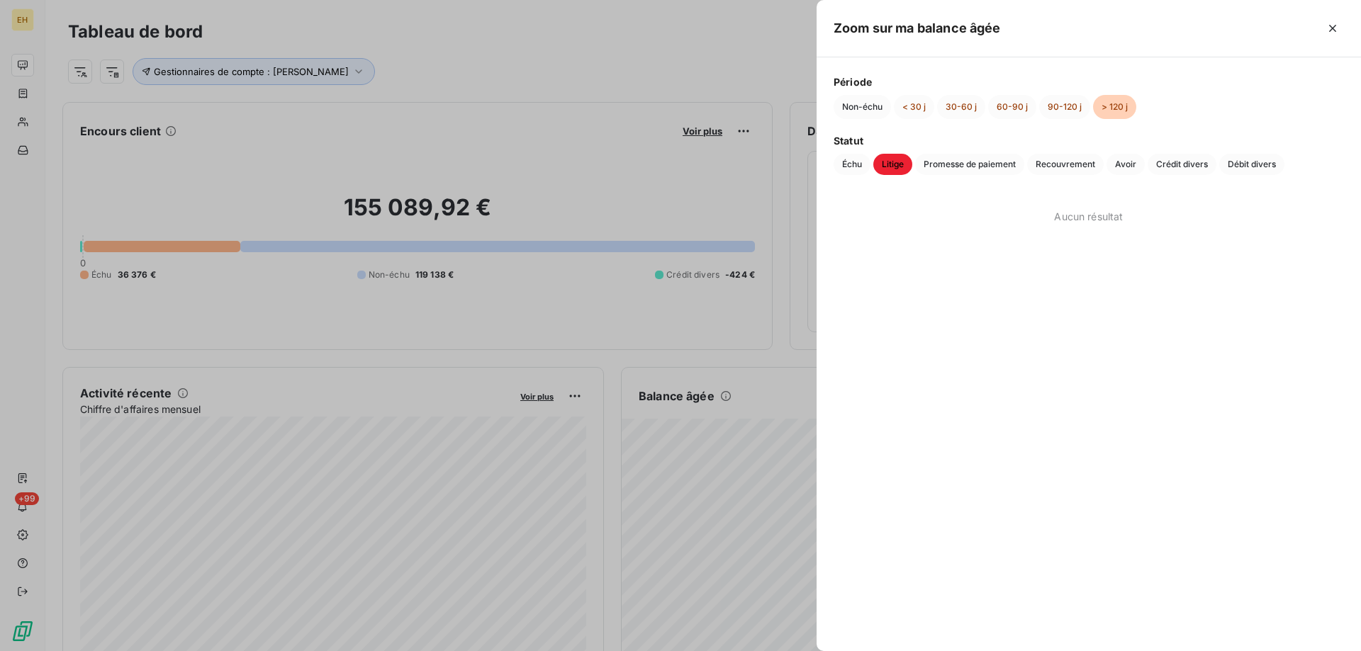
click at [1345, 28] on div "Zoom sur ma balance âgée" at bounding box center [1089, 28] width 544 height 57
click at [1323, 23] on button "button" at bounding box center [1332, 28] width 23 height 23
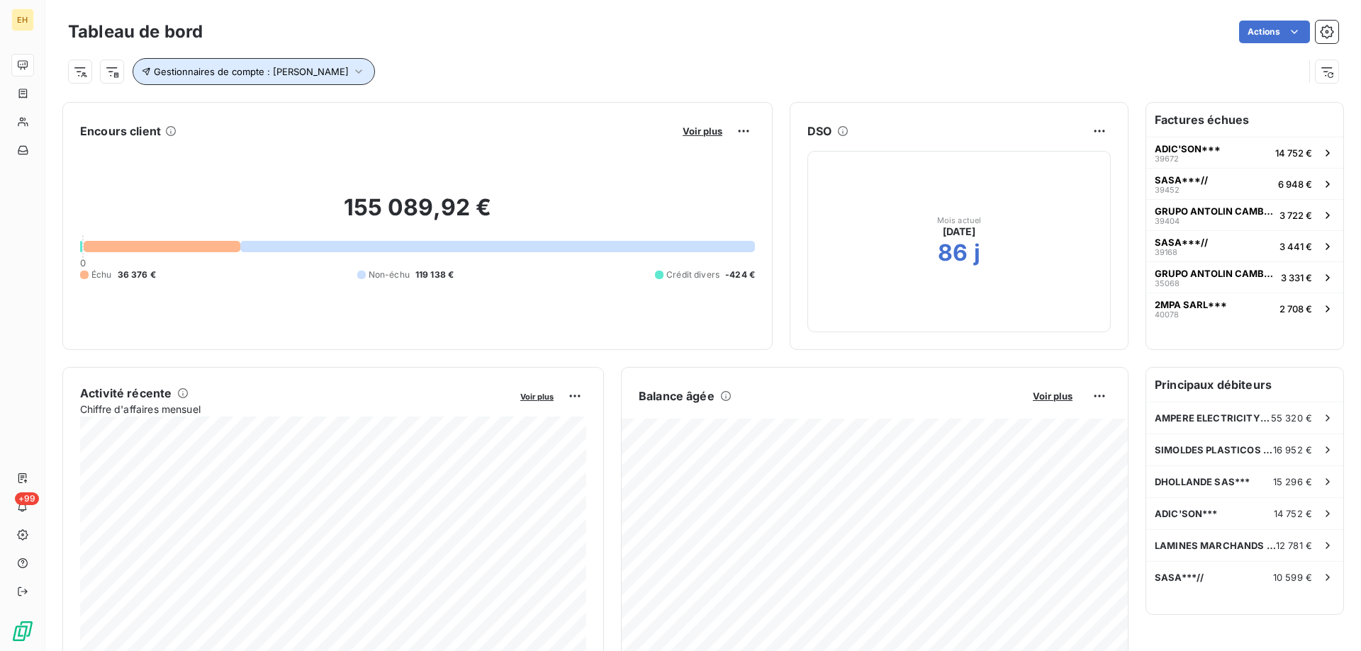
click at [355, 72] on icon "button" at bounding box center [358, 71] width 7 height 4
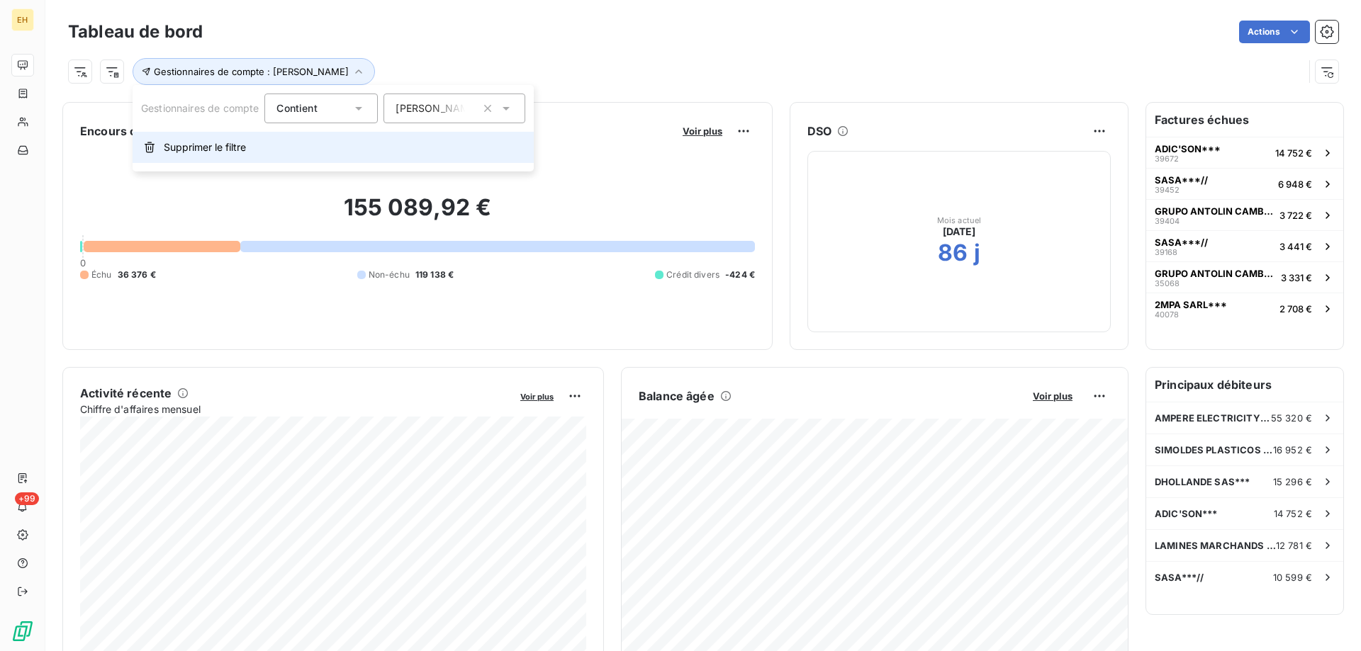
click at [185, 147] on span "Supprimer le filtre" at bounding box center [205, 147] width 82 height 14
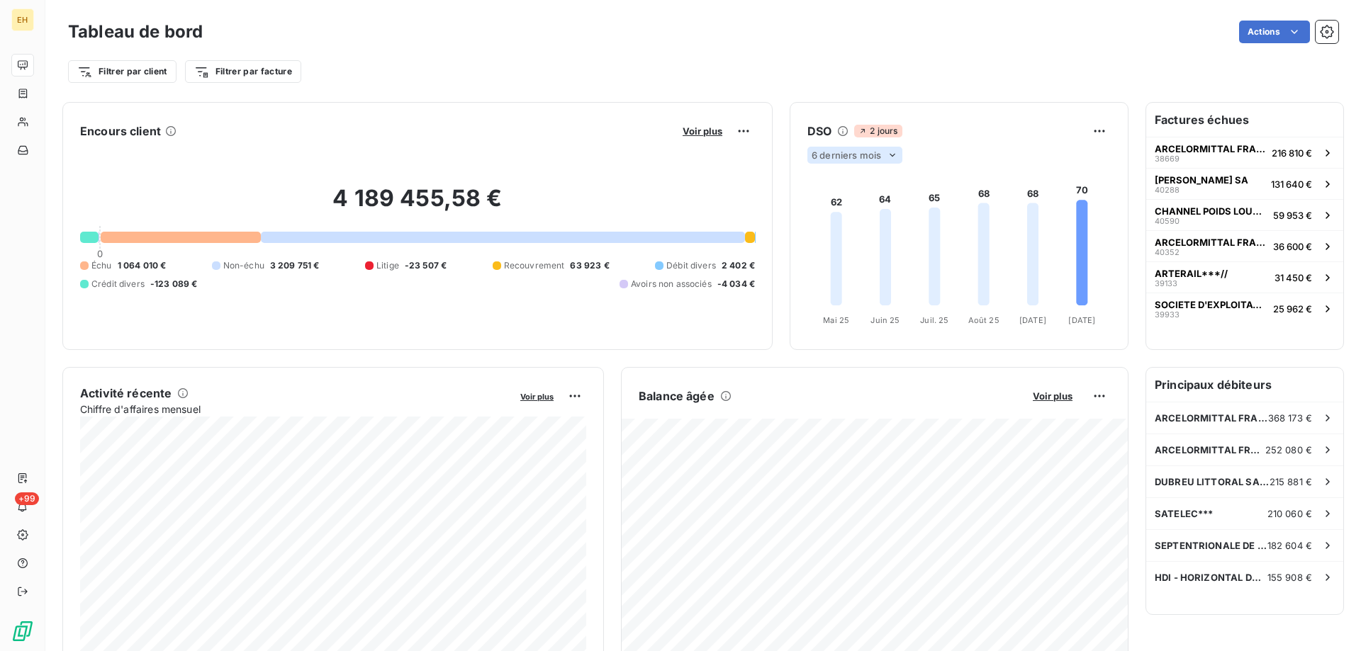
click at [885, 150] on div "6 derniers mois" at bounding box center [854, 155] width 95 height 17
click at [836, 207] on li "12" at bounding box center [857, 211] width 94 height 26
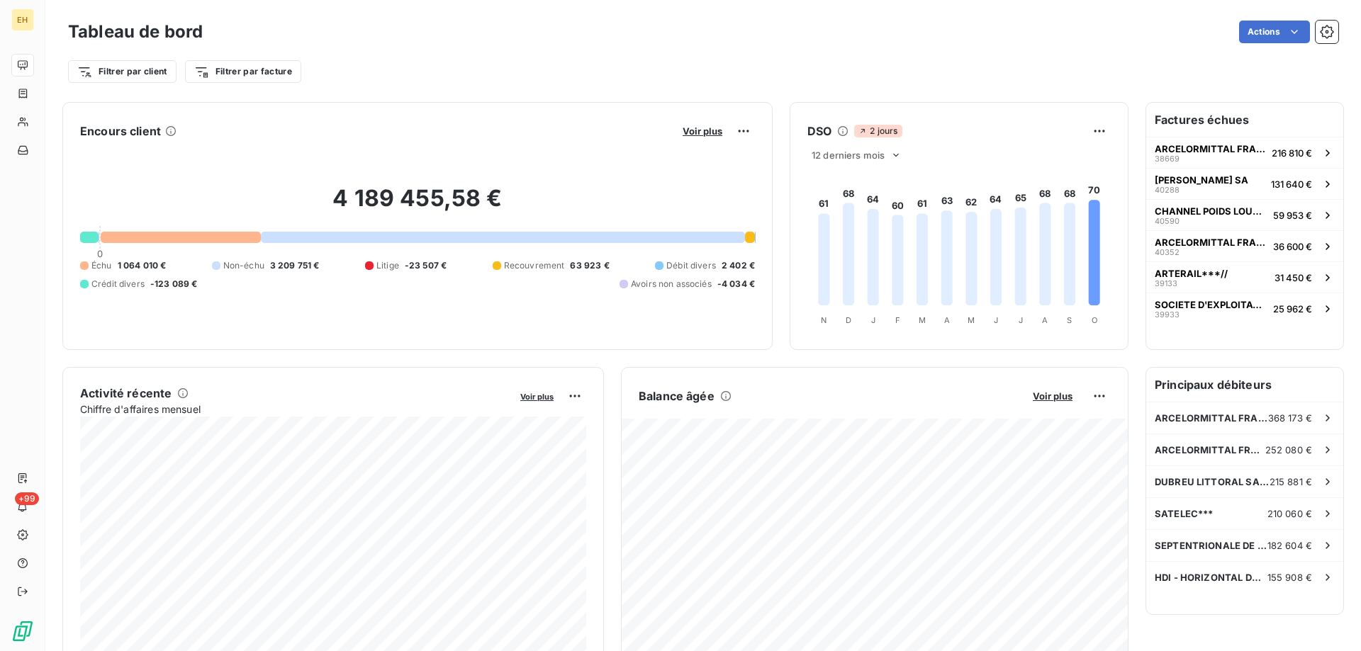
click at [898, 275] on icon at bounding box center [897, 260] width 11 height 91
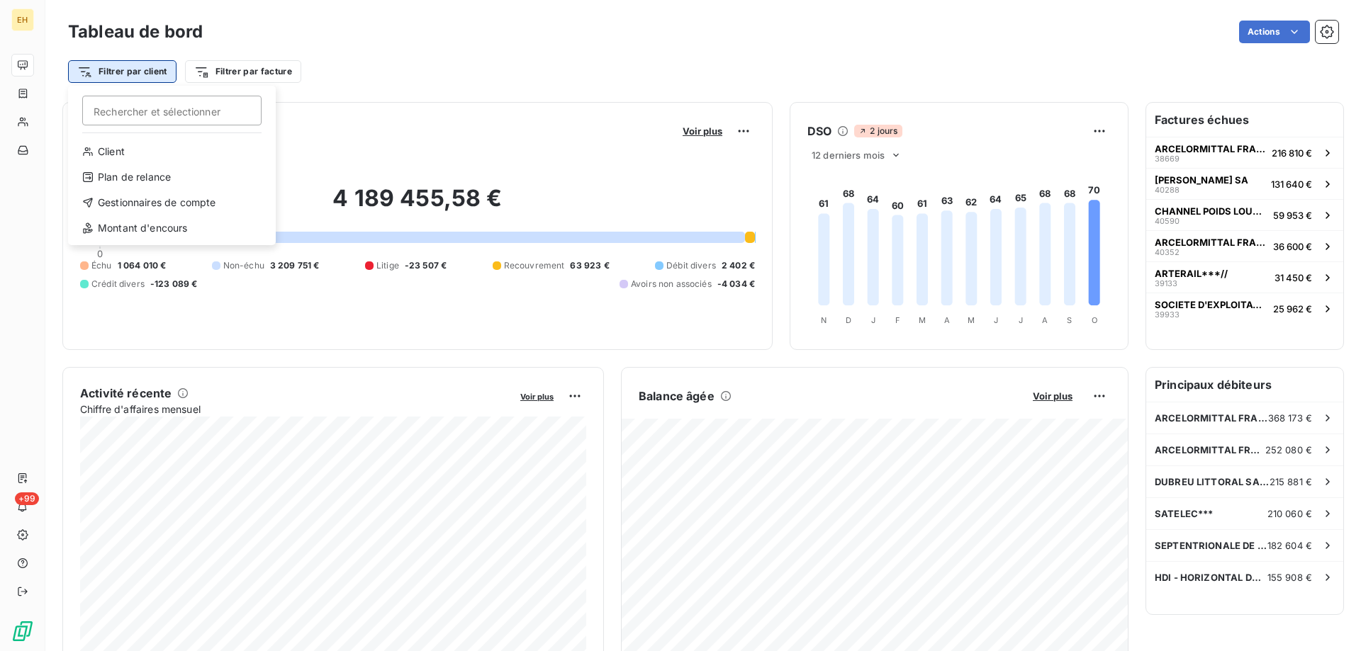
click at [159, 74] on html "EH +99 Tableau de bord Actions Filtrer par client Rechercher et sélectionner Cl…" at bounding box center [680, 325] width 1361 height 651
click at [357, 86] on html "EH +99 Tableau de bord Actions Filtrer par client Rechercher et sélectionner Cl…" at bounding box center [680, 325] width 1361 height 651
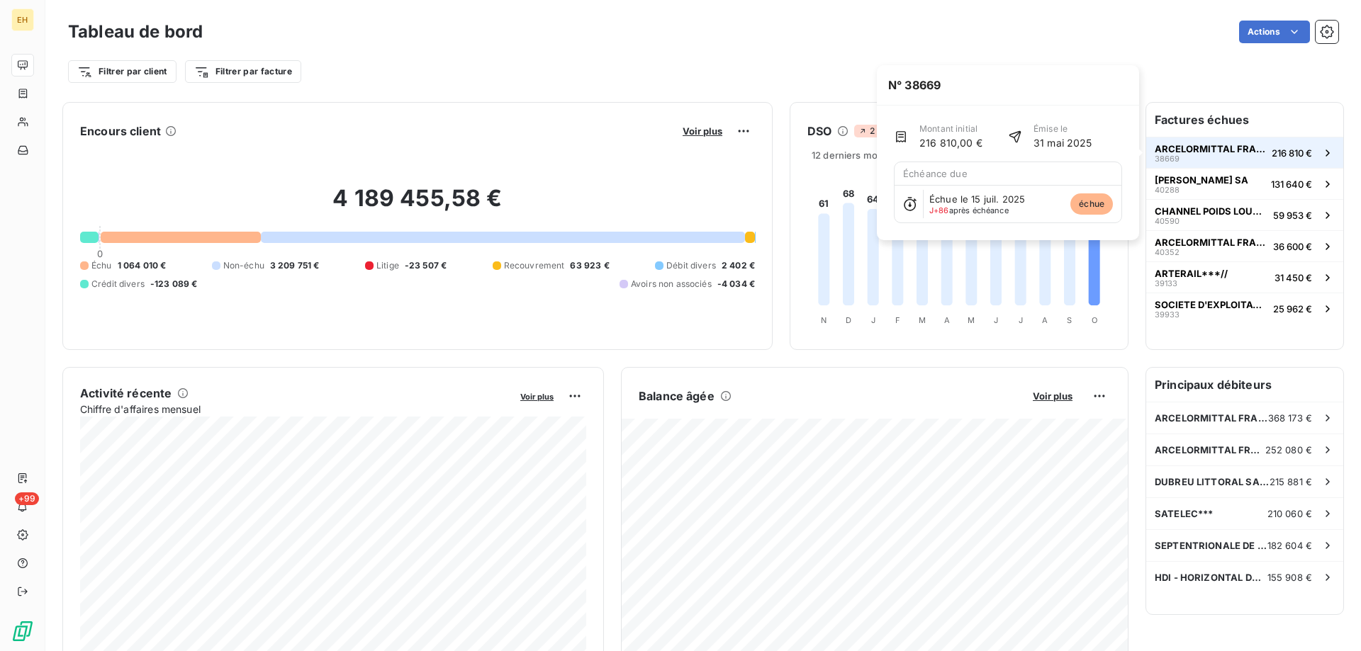
click at [1227, 146] on span "ARCELORMITTAL FRANCE - Site de Mardyck" at bounding box center [1210, 148] width 111 height 11
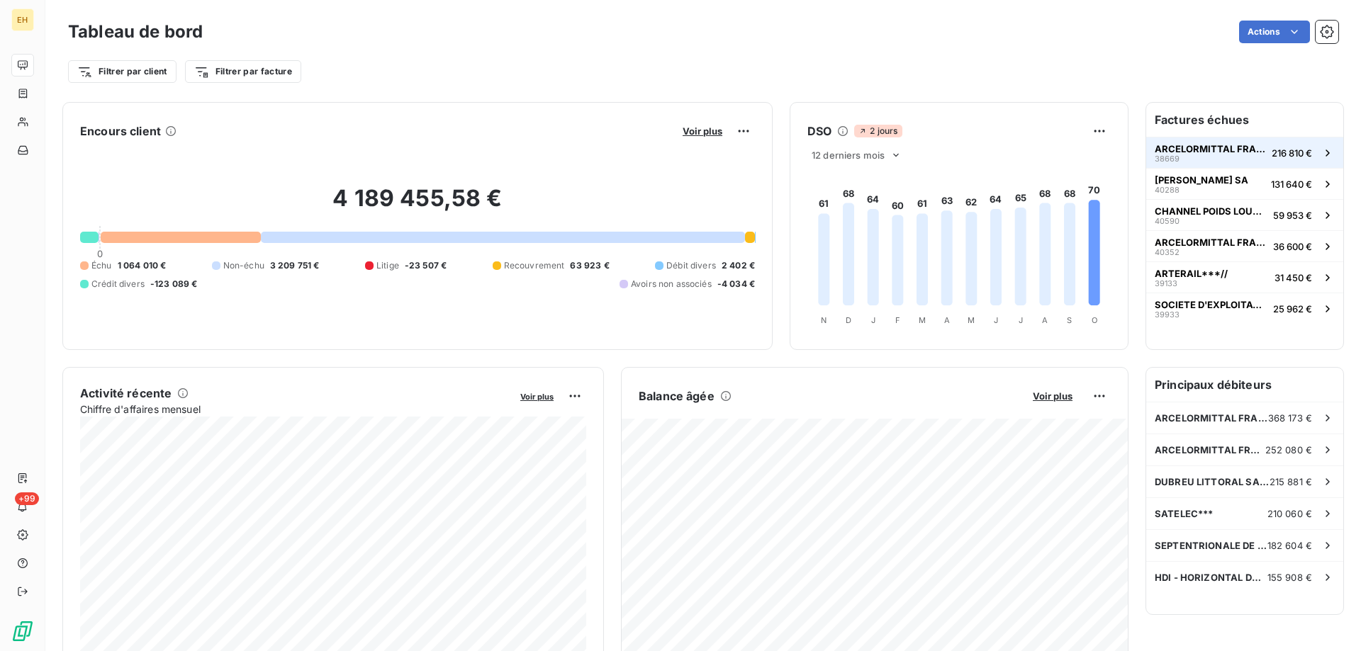
click at [1210, 155] on div "ARCELORMITTAL FRANCE - Site de Mardyck 38669" at bounding box center [1210, 153] width 111 height 20
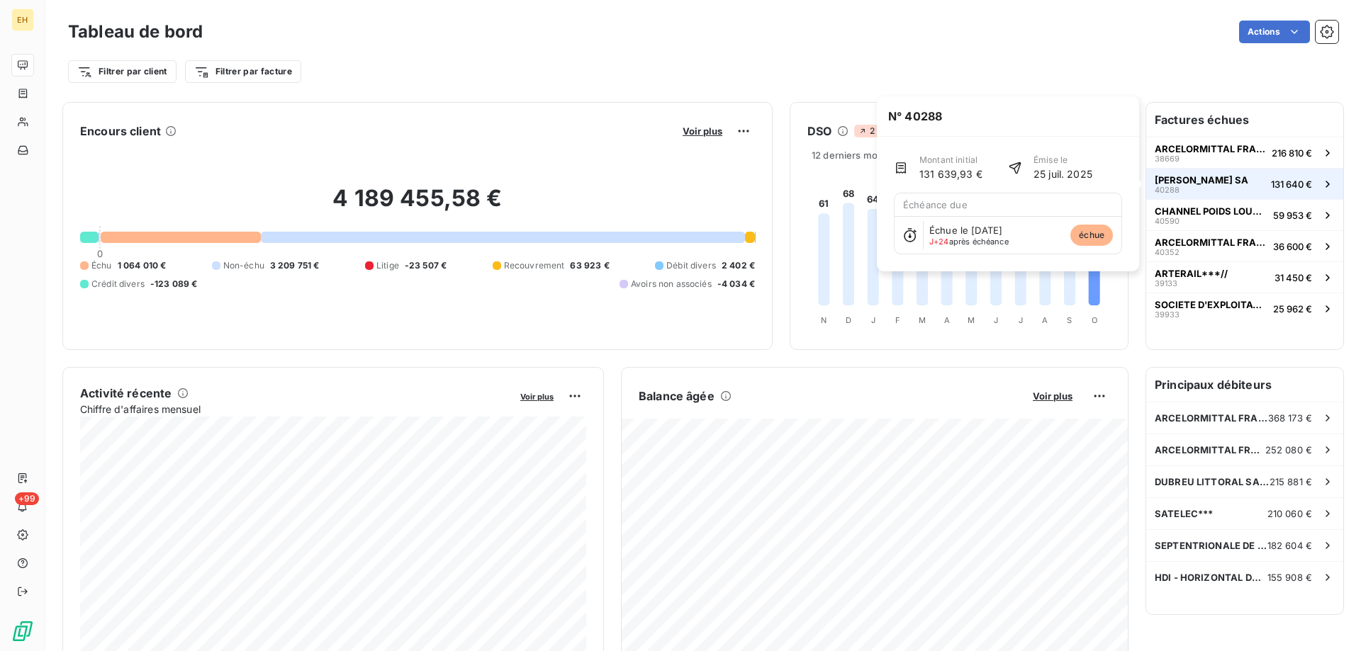
click at [1193, 188] on div "[PERSON_NAME] SA 40288" at bounding box center [1202, 184] width 94 height 20
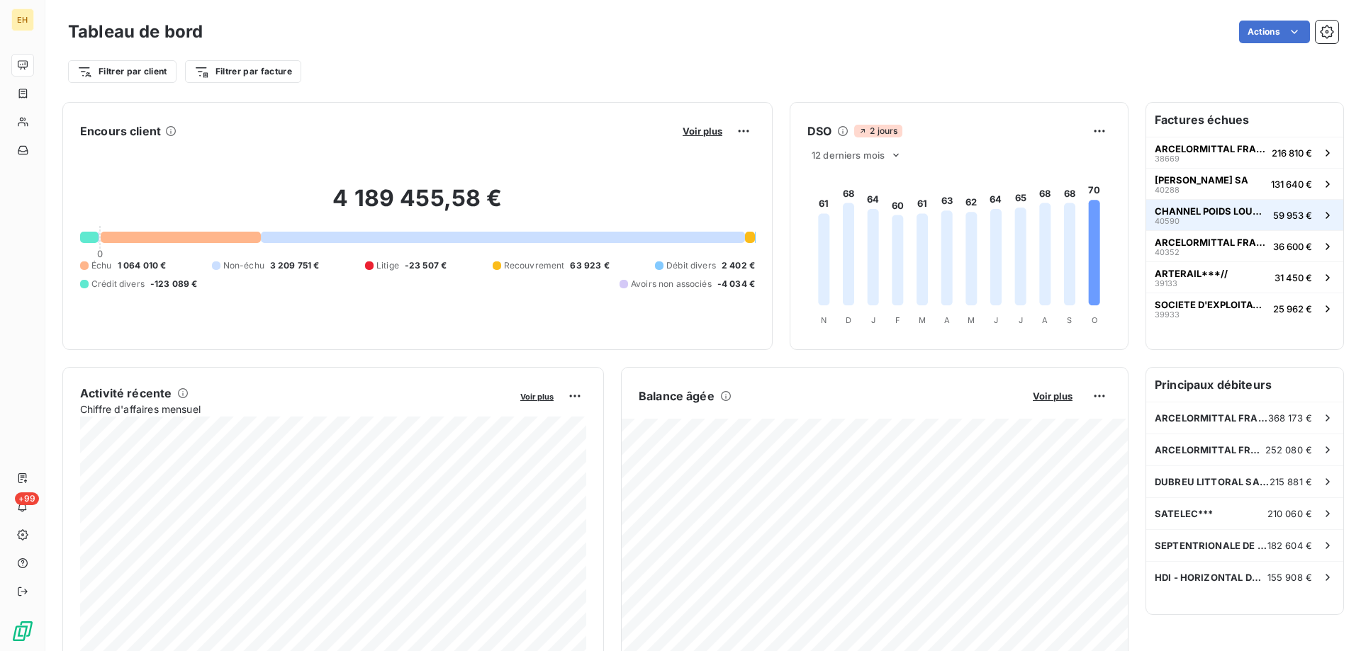
click at [1199, 220] on div "CHANNEL POIDS LOURDS CALAIS*** 40590" at bounding box center [1211, 216] width 113 height 20
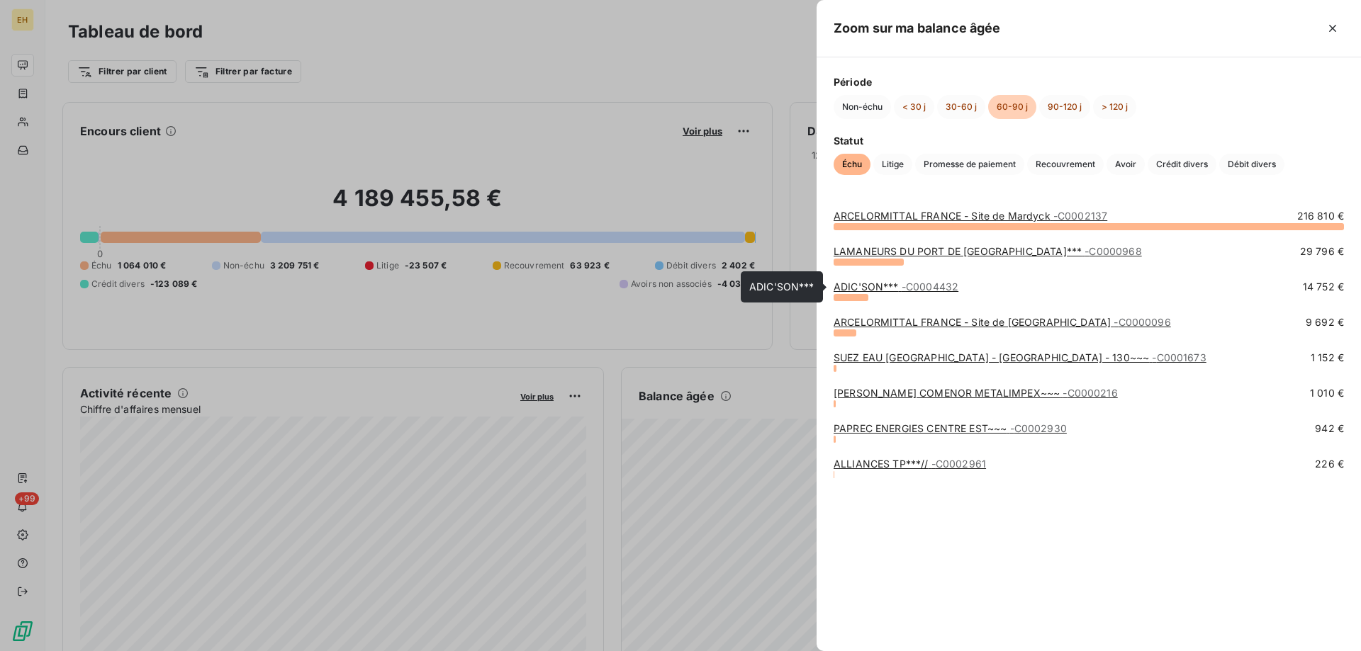
click at [904, 283] on link "ADIC'SON*** - C0004432" at bounding box center [896, 287] width 125 height 12
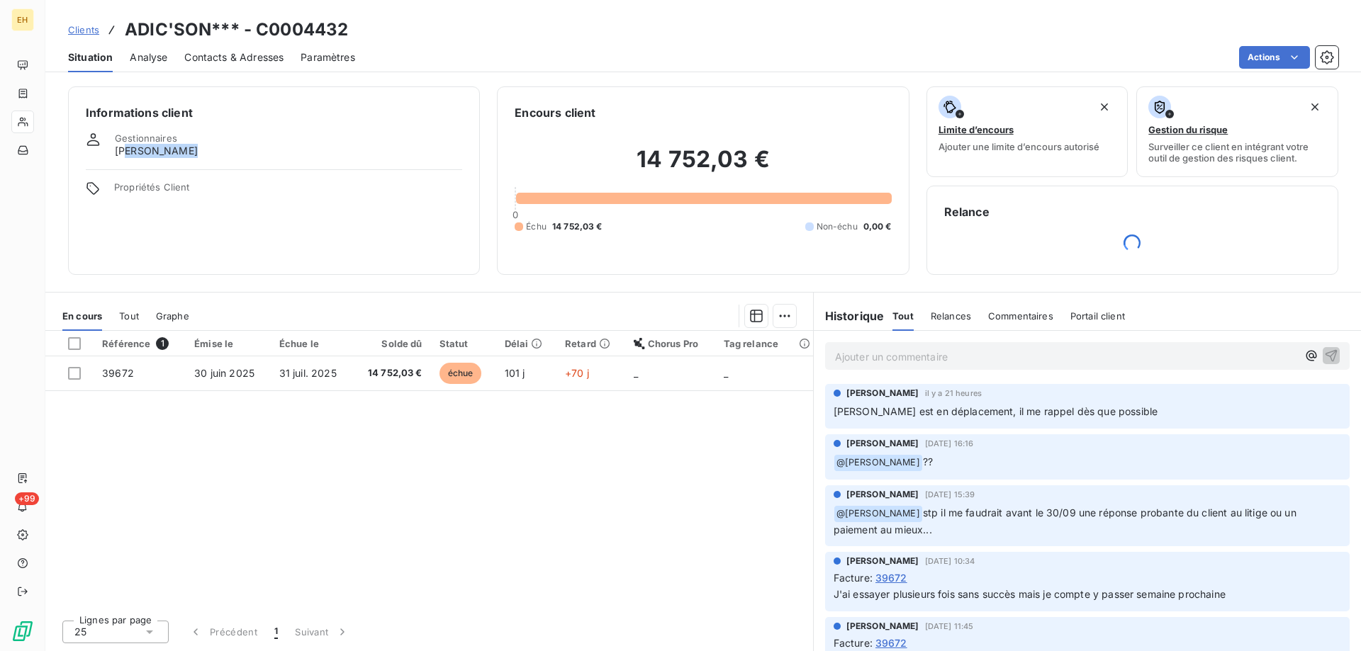
drag, startPoint x: 124, startPoint y: 152, endPoint x: 191, endPoint y: 155, distance: 67.4
click at [191, 155] on div "Gestionnaires [PERSON_NAME]" at bounding box center [274, 146] width 376 height 26
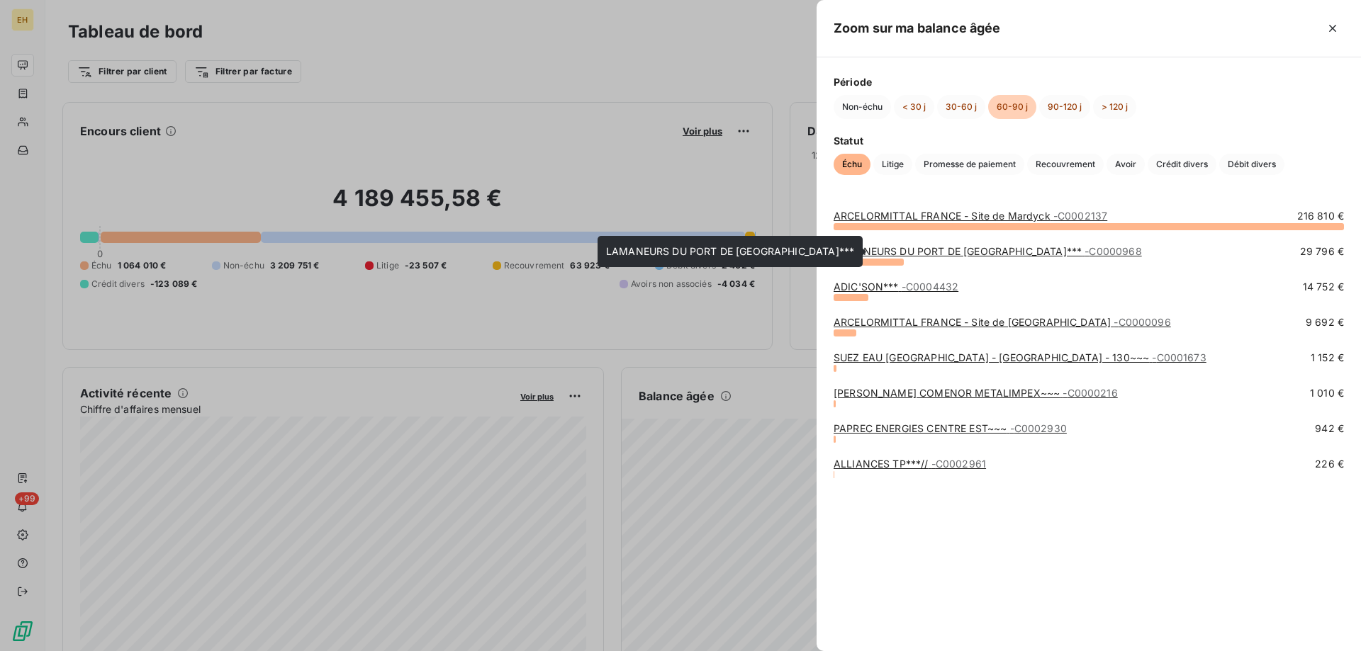
click at [986, 255] on link "LAMANEURS DU [GEOGRAPHIC_DATA]*** - C0000968" at bounding box center [988, 251] width 308 height 12
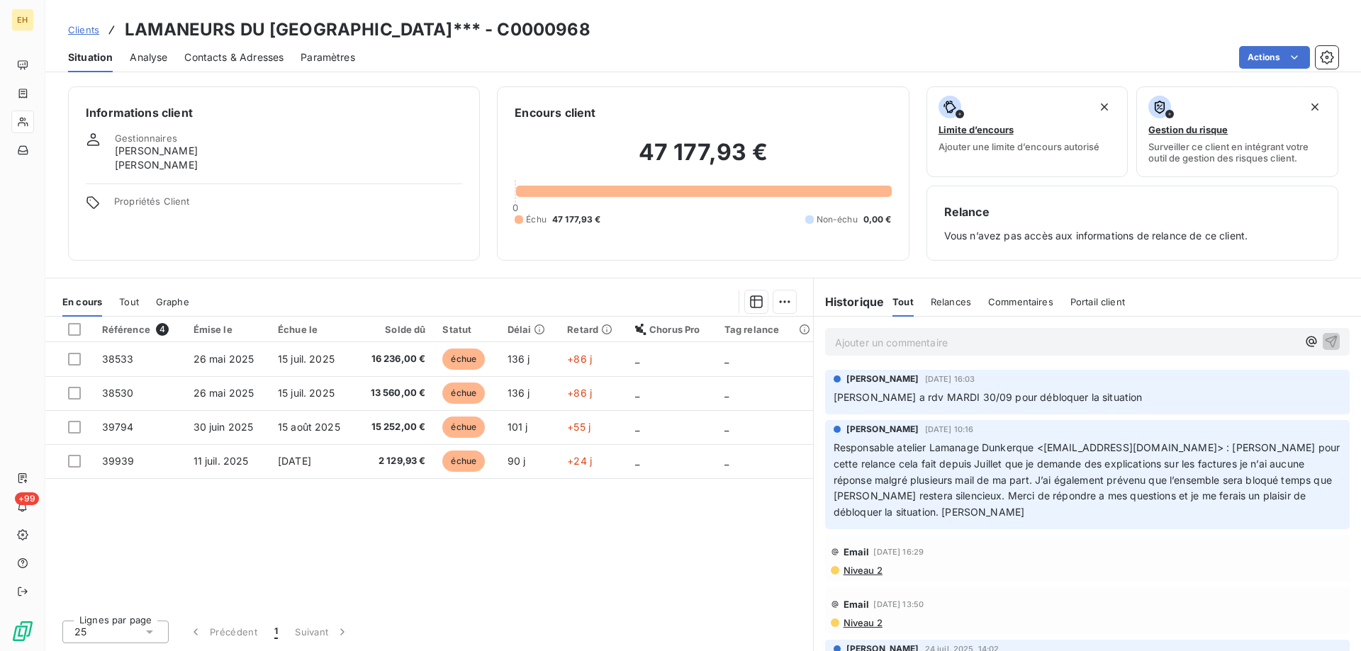
drag, startPoint x: 175, startPoint y: 147, endPoint x: 128, endPoint y: 147, distance: 47.5
click at [128, 147] on div "Gestionnaires [PERSON_NAME] [PERSON_NAME]" at bounding box center [274, 153] width 376 height 40
click at [193, 147] on div "Gestionnaires [PERSON_NAME] [PERSON_NAME]" at bounding box center [274, 153] width 376 height 40
drag, startPoint x: 211, startPoint y: 152, endPoint x: 102, endPoint y: 151, distance: 109.2
click at [102, 151] on div "Gestionnaires [PERSON_NAME] [PERSON_NAME]" at bounding box center [274, 153] width 376 height 40
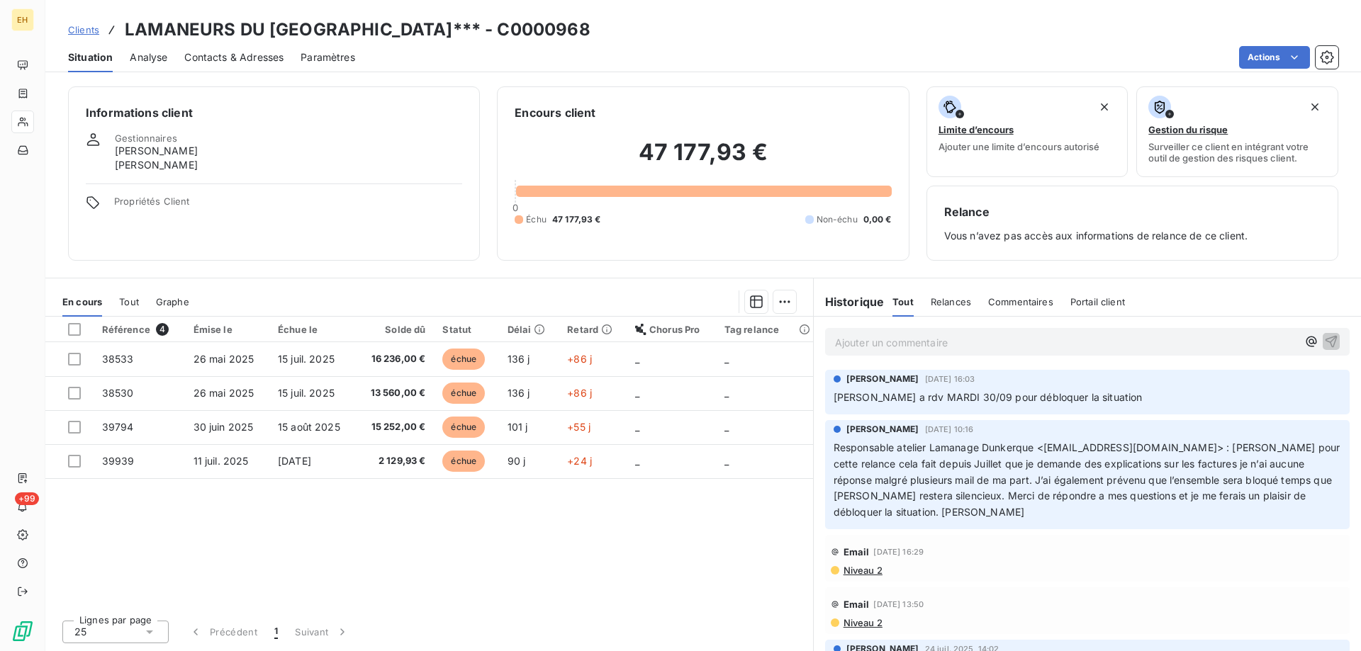
click at [223, 157] on div "Gestionnaires [PERSON_NAME] [PERSON_NAME]" at bounding box center [274, 153] width 376 height 40
click at [155, 56] on span "Analyse" at bounding box center [149, 57] width 38 height 14
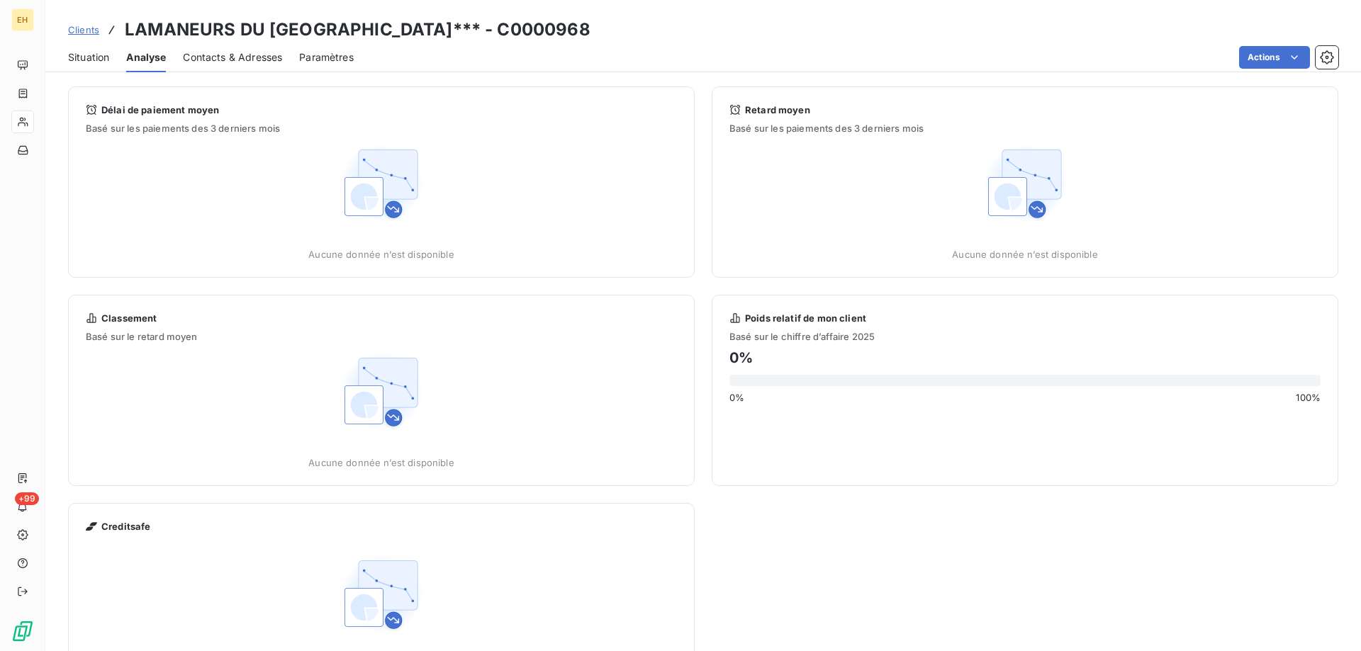
click at [82, 56] on span "Situation" at bounding box center [88, 57] width 41 height 14
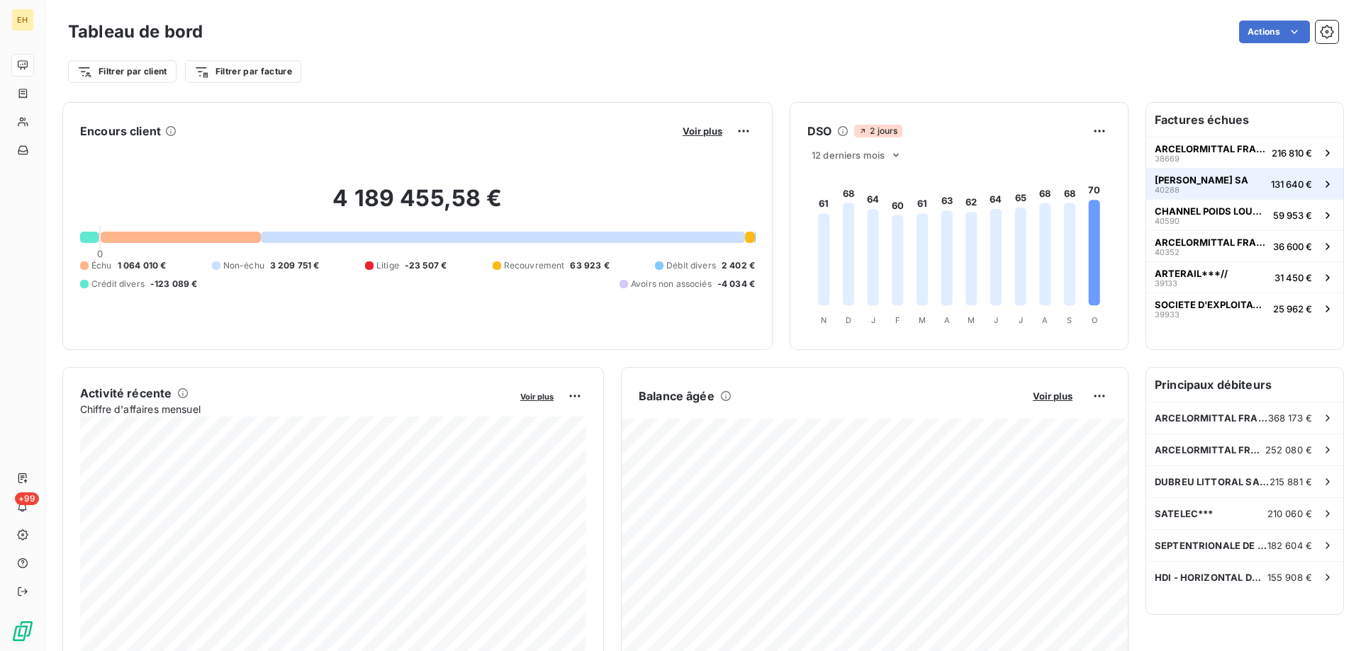
click at [1201, 182] on span "[PERSON_NAME] SA" at bounding box center [1202, 179] width 94 height 11
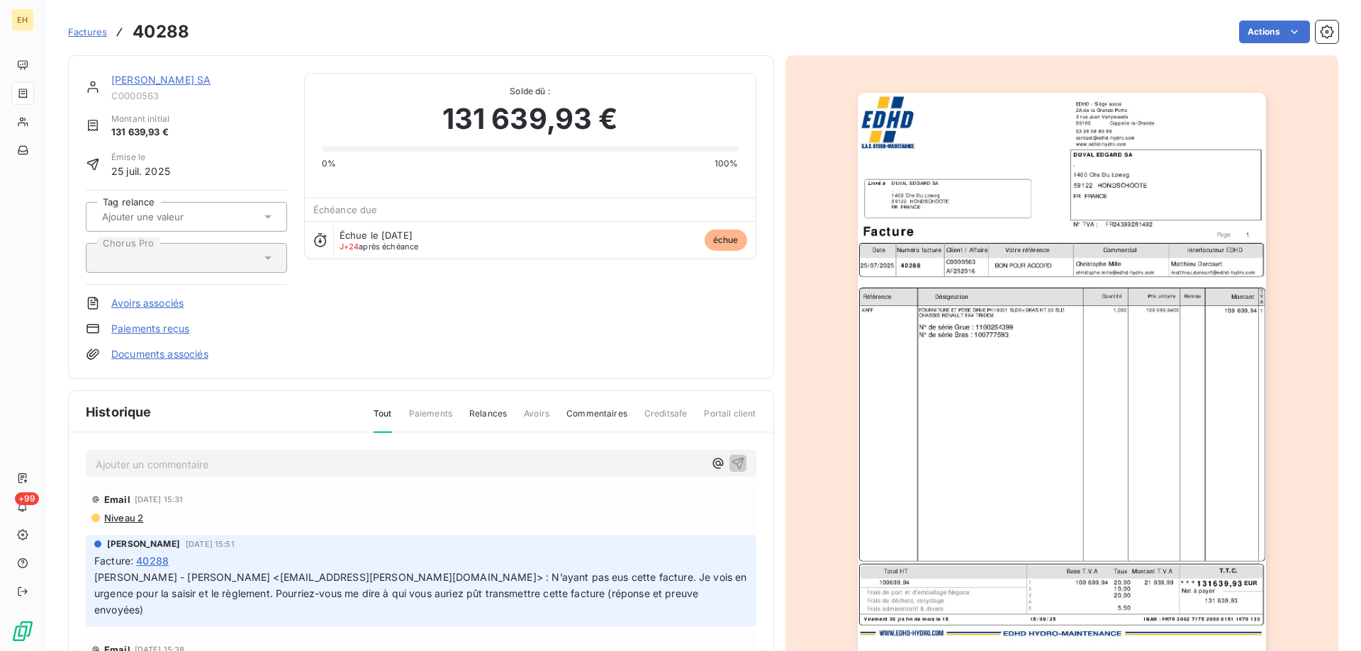
click at [143, 80] on link "[PERSON_NAME] SA" at bounding box center [160, 80] width 99 height 12
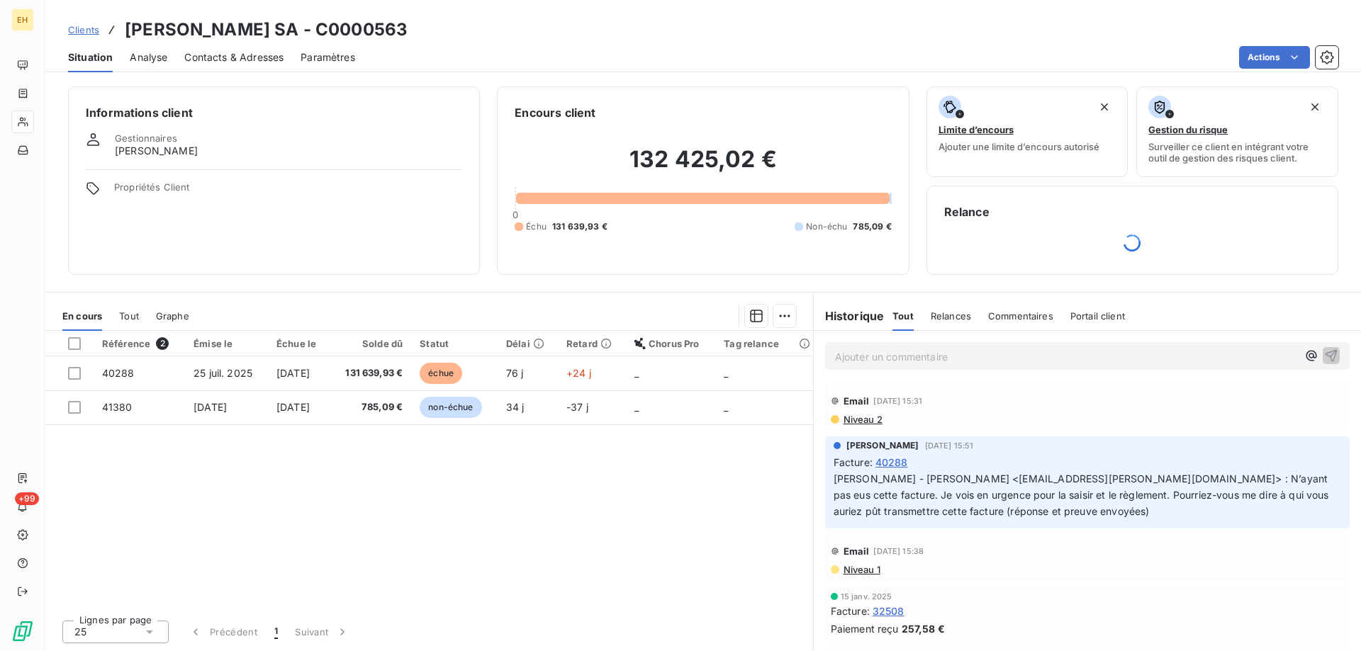
click at [142, 60] on span "Analyse" at bounding box center [149, 57] width 38 height 14
